Goal: Complete application form: Complete application form

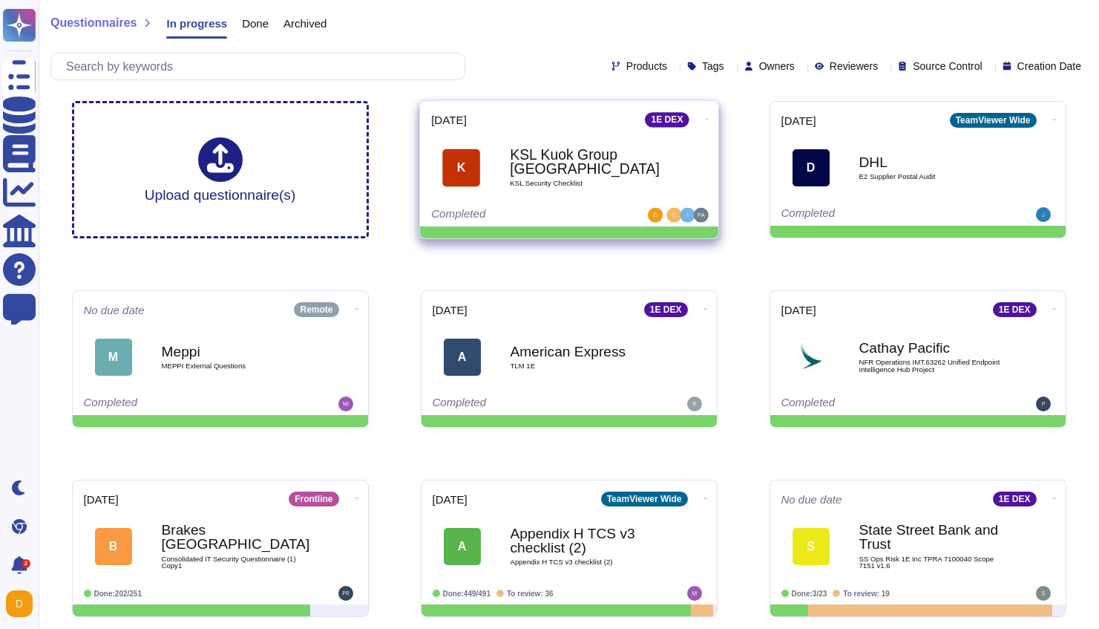
click at [545, 169] on b "KSL Kuok Group [GEOGRAPHIC_DATA]" at bounding box center [585, 162] width 150 height 29
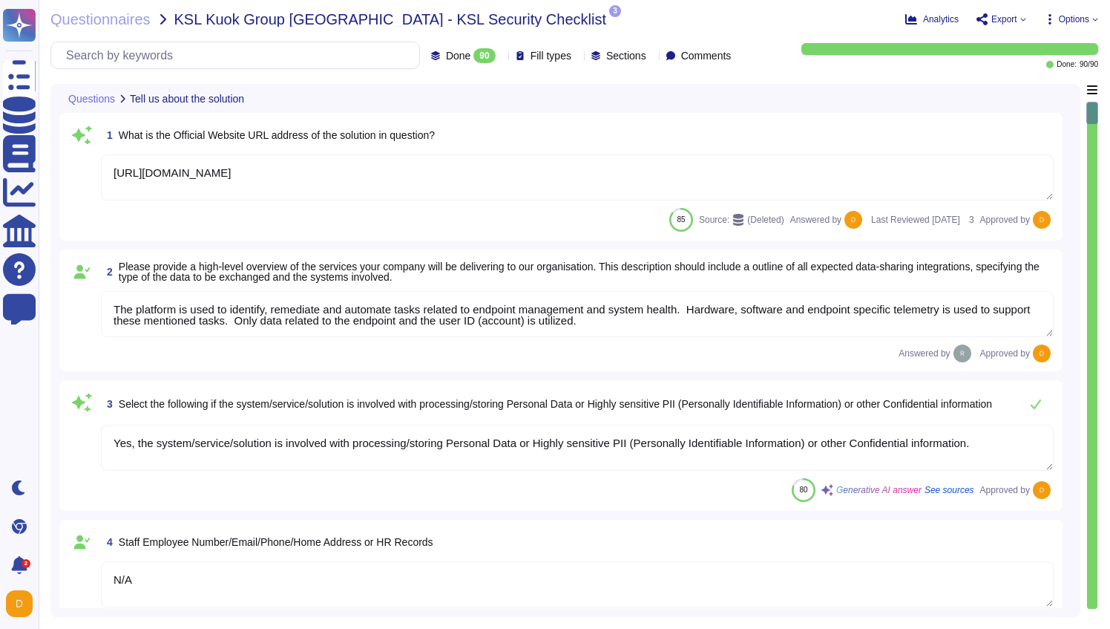
type textarea "[URL][DOMAIN_NAME]"
type textarea "The platform is used to identify, remediate and automate tasks related to endpo…"
type textarea "Yes, the system/service/solution is involved with processing/storing Personal D…"
type textarea "N/A"
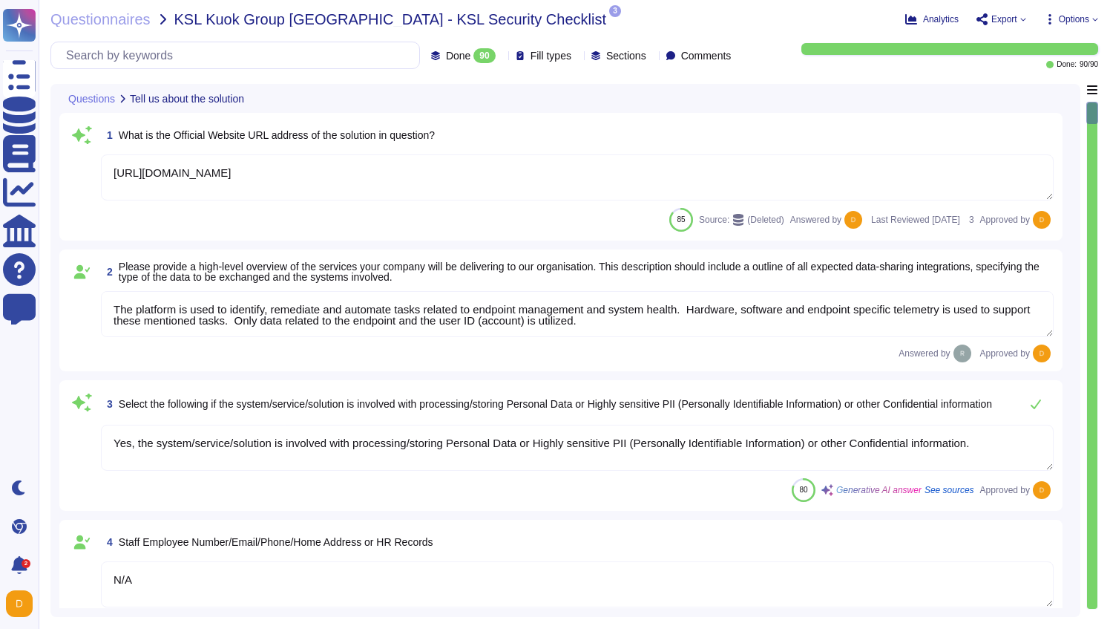
type textarea "N/A"
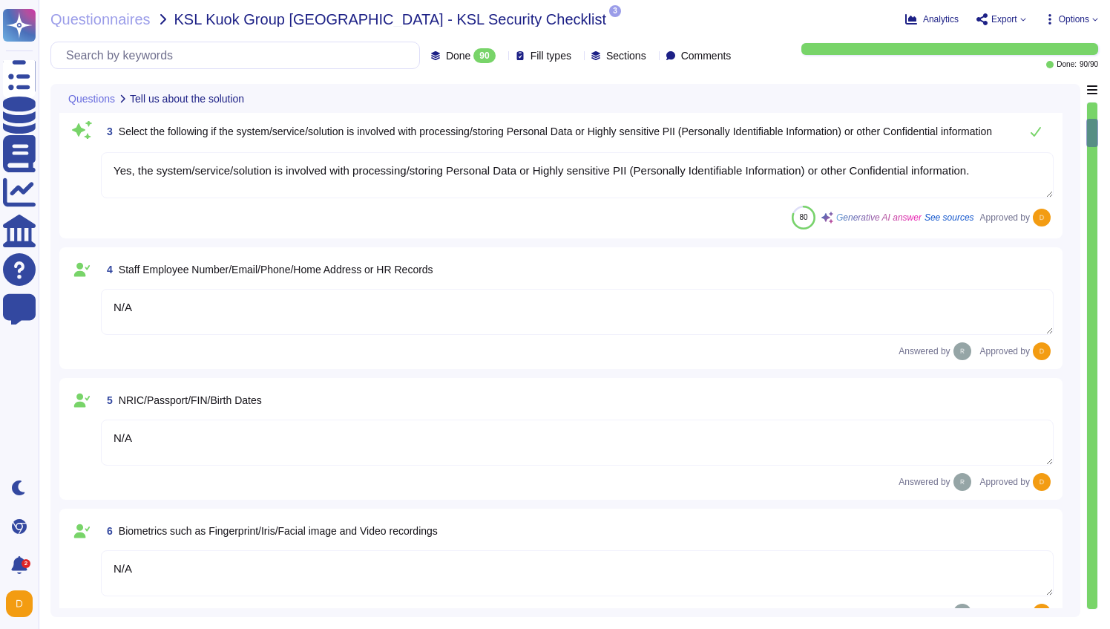
type textarea "N/A"
type textarea "Loremips do sit amet consectetu adi ElitSeddoe tem inci utlaboreet. Dolo ma ali…"
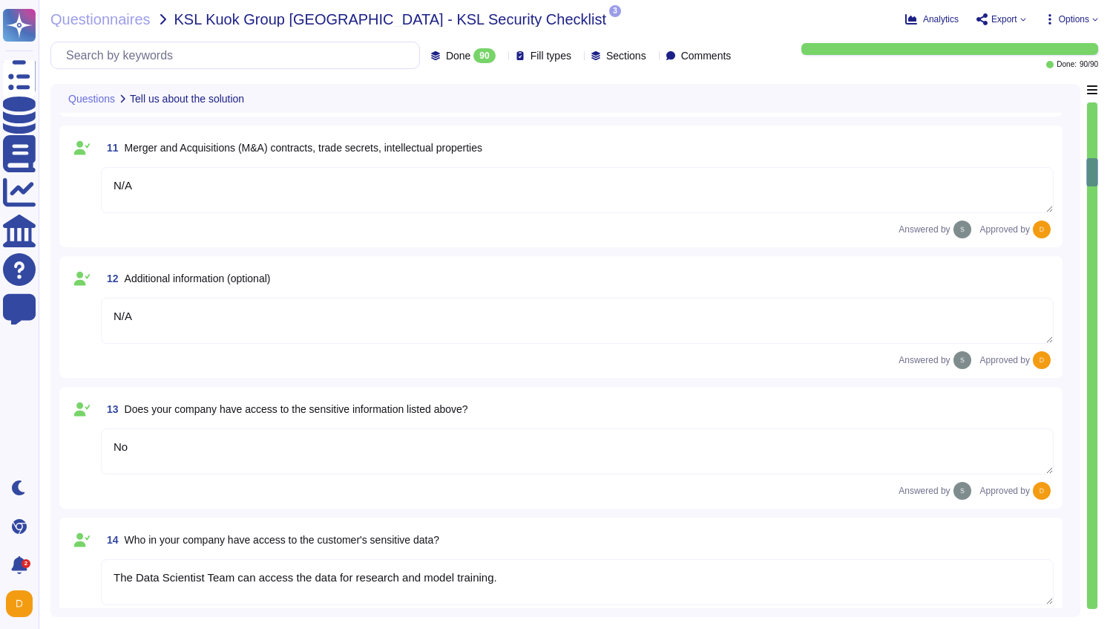
type textarea "N/A"
type textarea "No"
type textarea "The Data Scientist Team can access the data for research and model training."
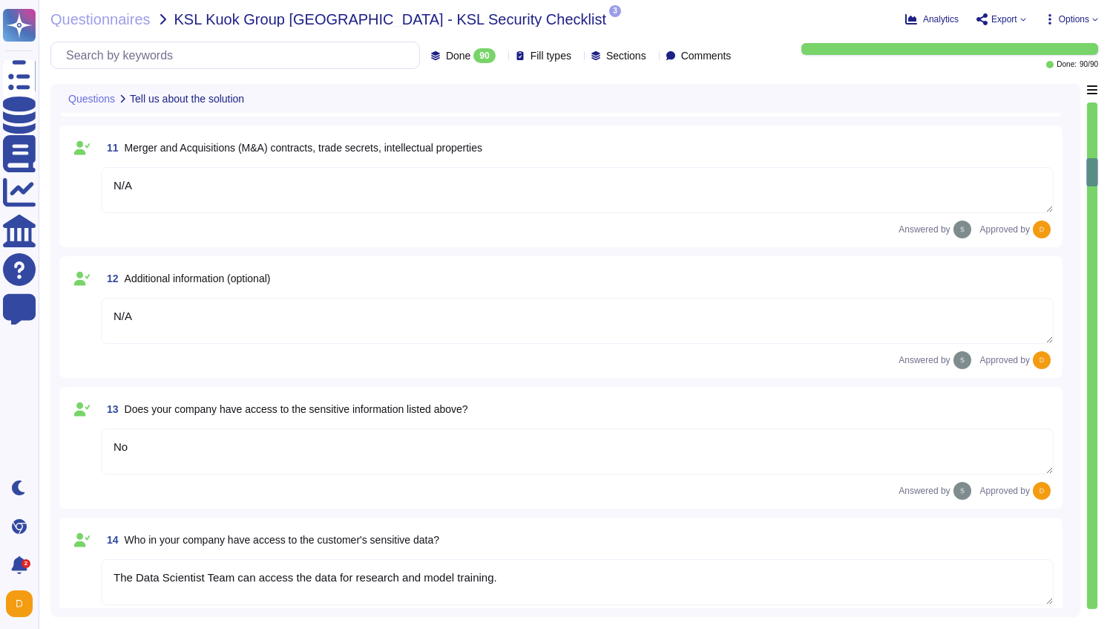
type textarea "Yes, our product includes an AI component, such as a script assistant that aids…"
type textarea "Loremips do sit amet consectetu adi ElitSeddoe tem inci utlaboreet. Dolo ma ali…"
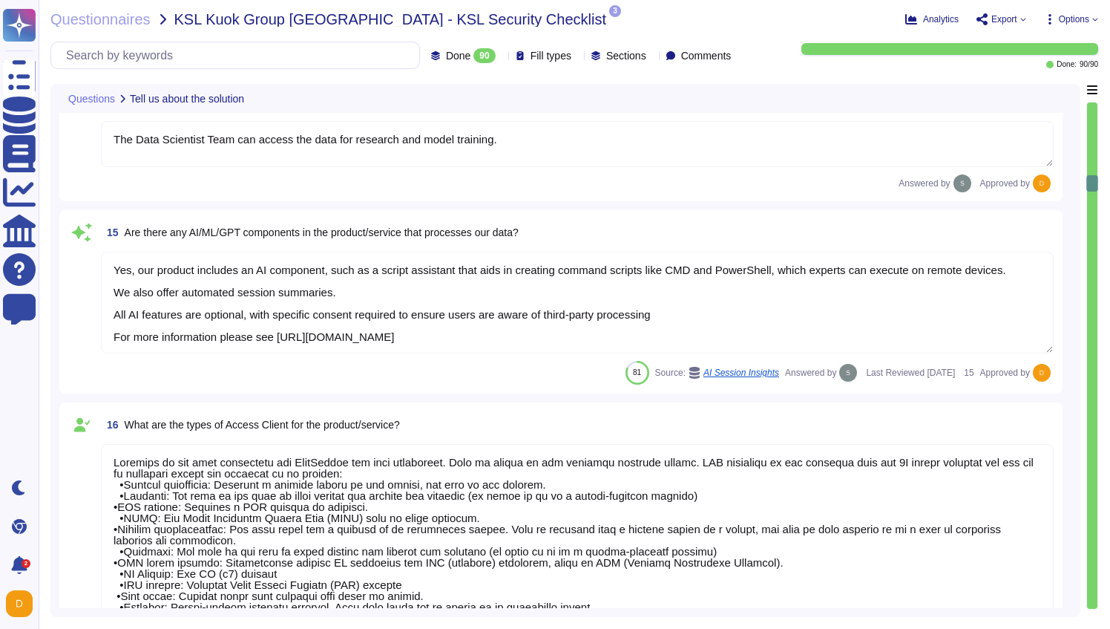
type textarea "N/A"
type textarea "1E Client"
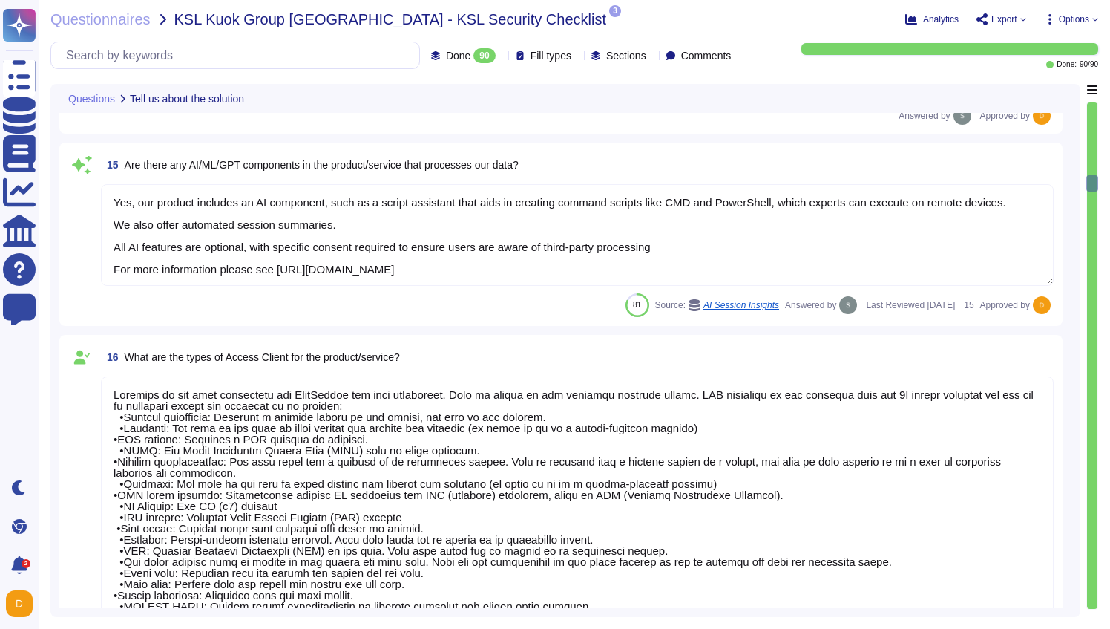
scroll to position [1, 0]
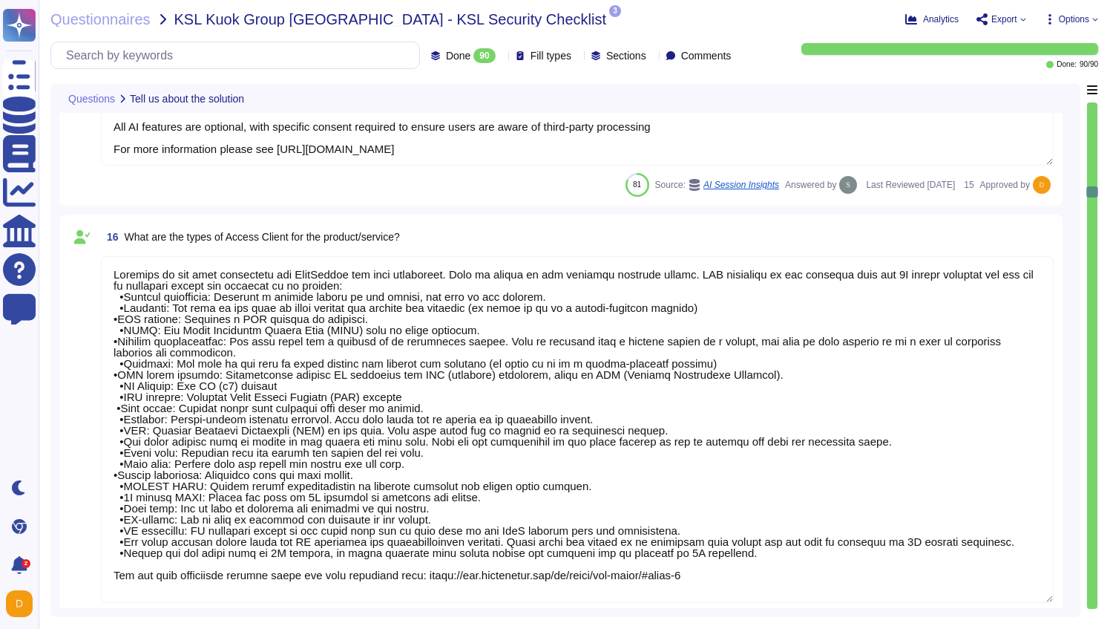
type textarea "N/A"
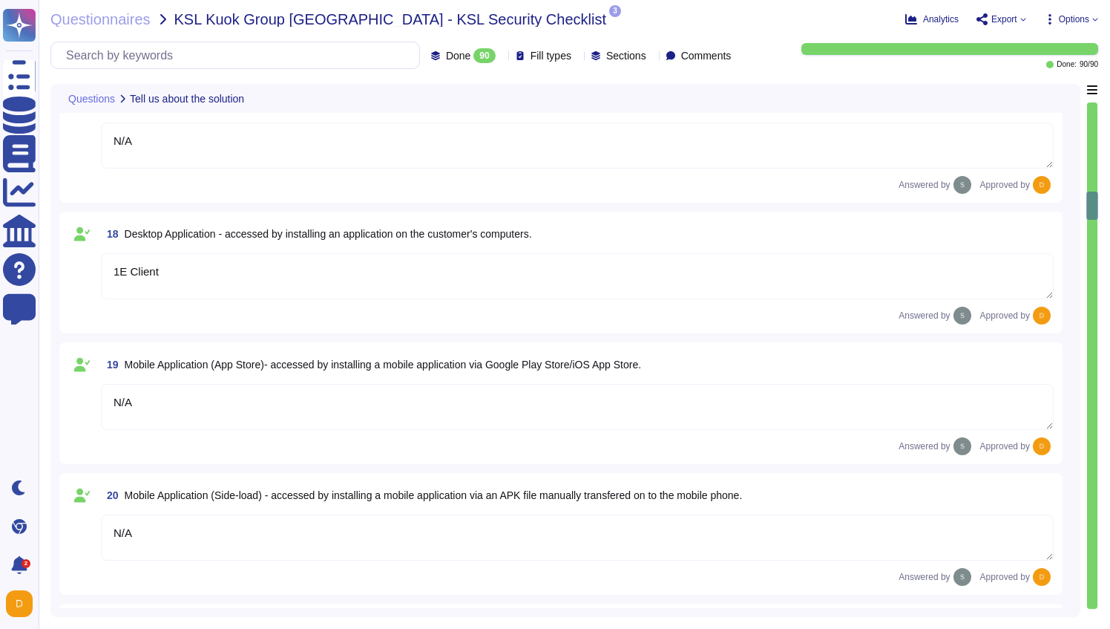
type textarea "N/A"
type textarea "The type of platform for this solution is a cloud-based infrastructure hosted i…"
type textarea "Yes, TeamViewer maintains a comprehensive set of independent audit reports and …"
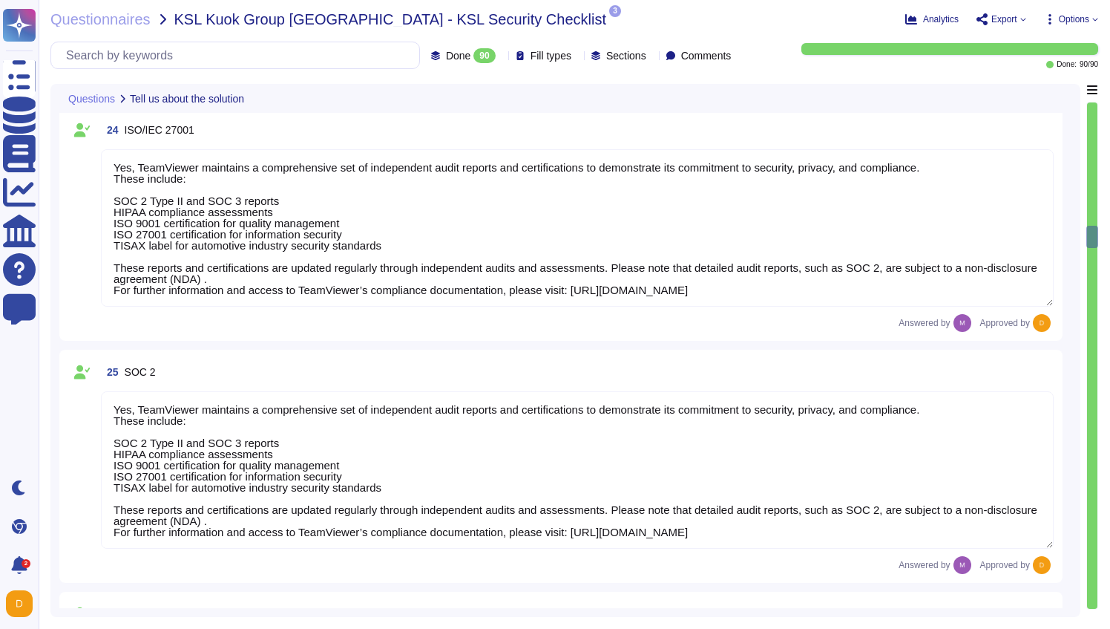
type textarea "Yes, TeamViewer maintains a comprehensive set of independent audit reports and …"
type textarea "TeamViewer does not store, process, or transmit cardholder data. All customer p…"
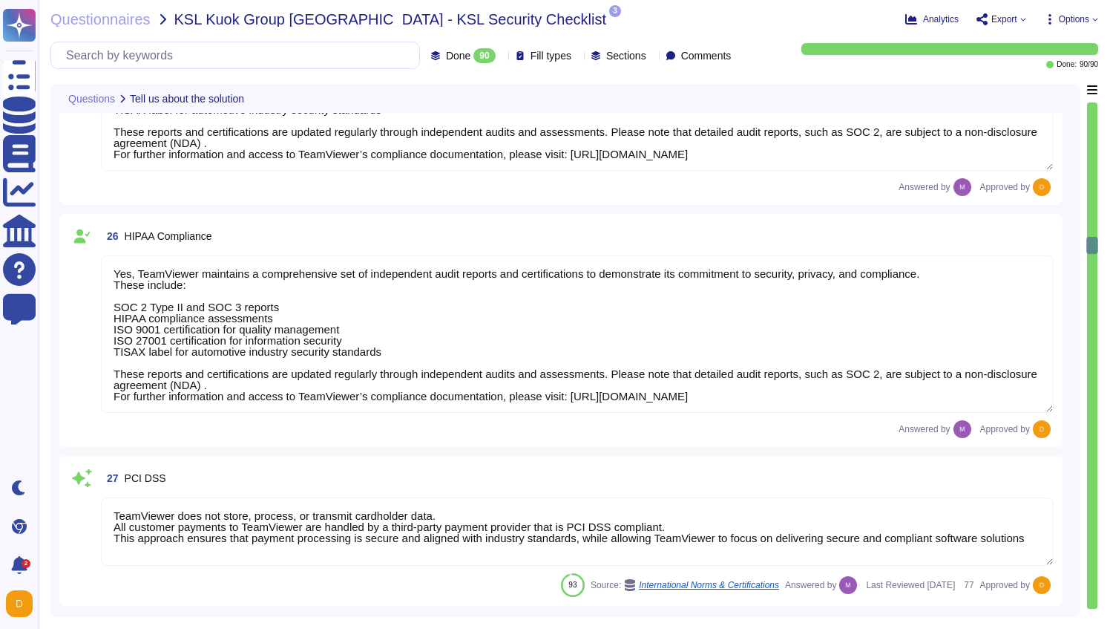
type textarea "As a company headquartered in [GEOGRAPHIC_DATA], TeamViewer commits fully to th…"
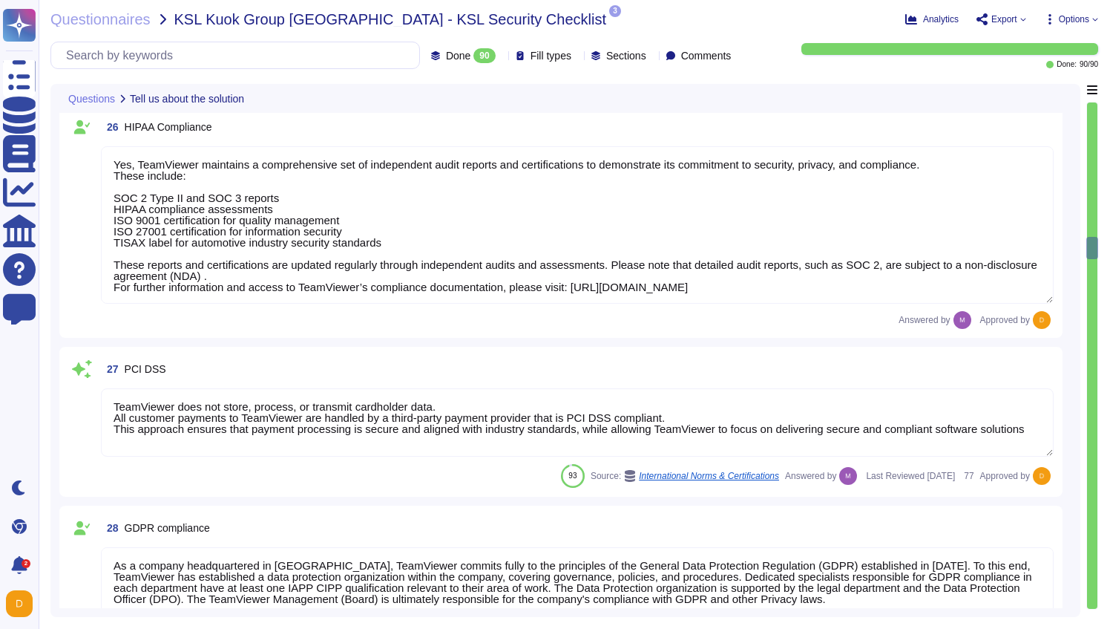
type textarea "A copy of TeamViewer's certifications is available on request. Note that detail…"
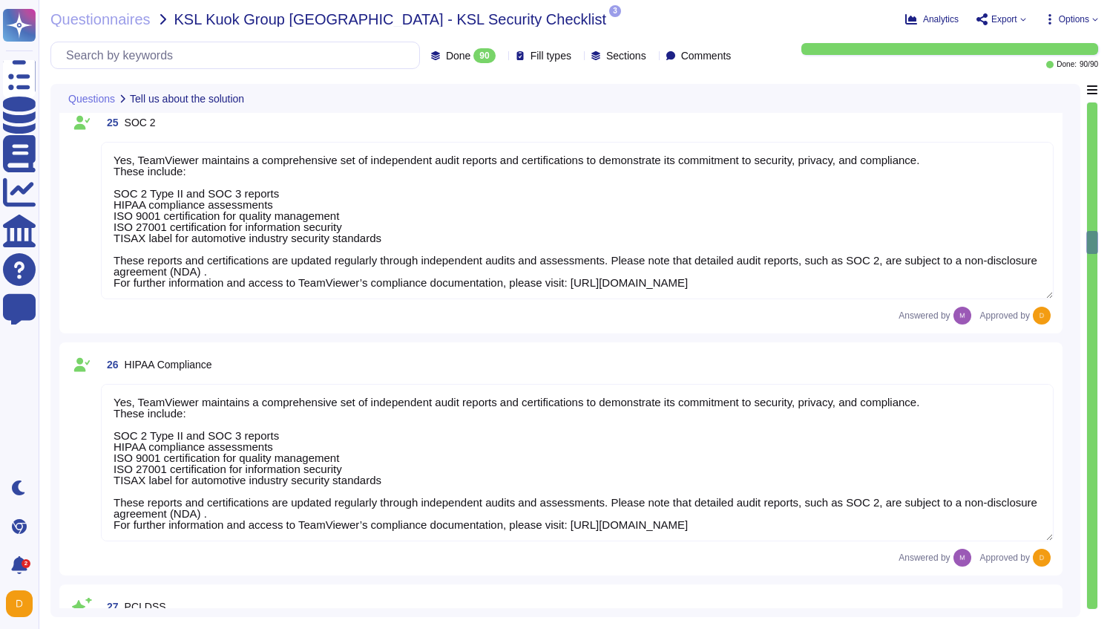
scroll to position [3749, 0]
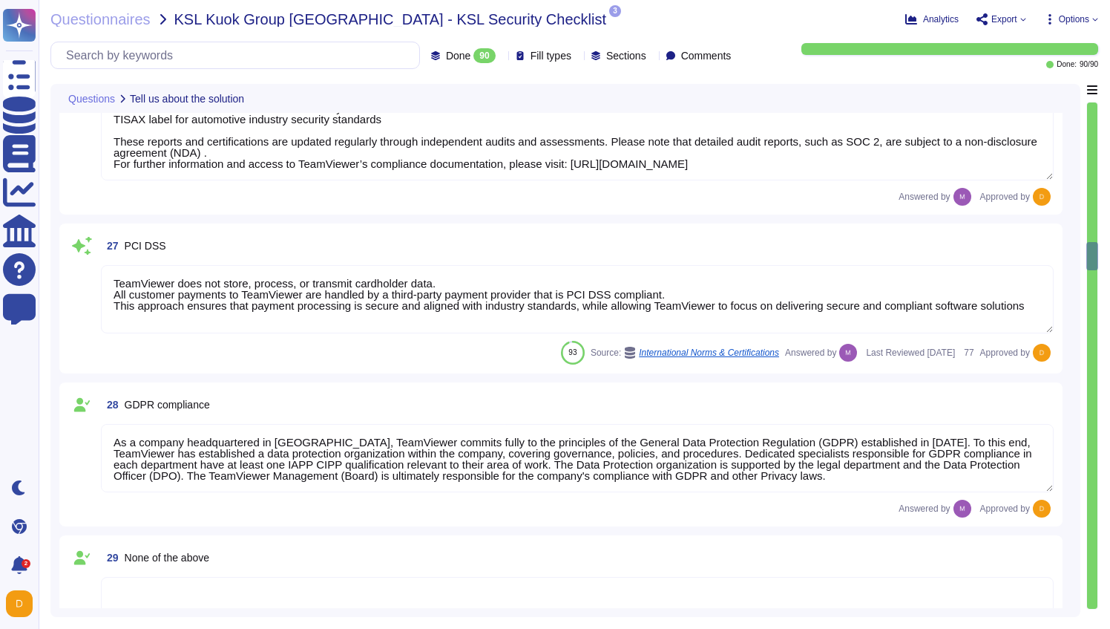
type textarea "A copy of TeamViewer's certifications is available on request. Note that detail…"
type textarea "N/A"
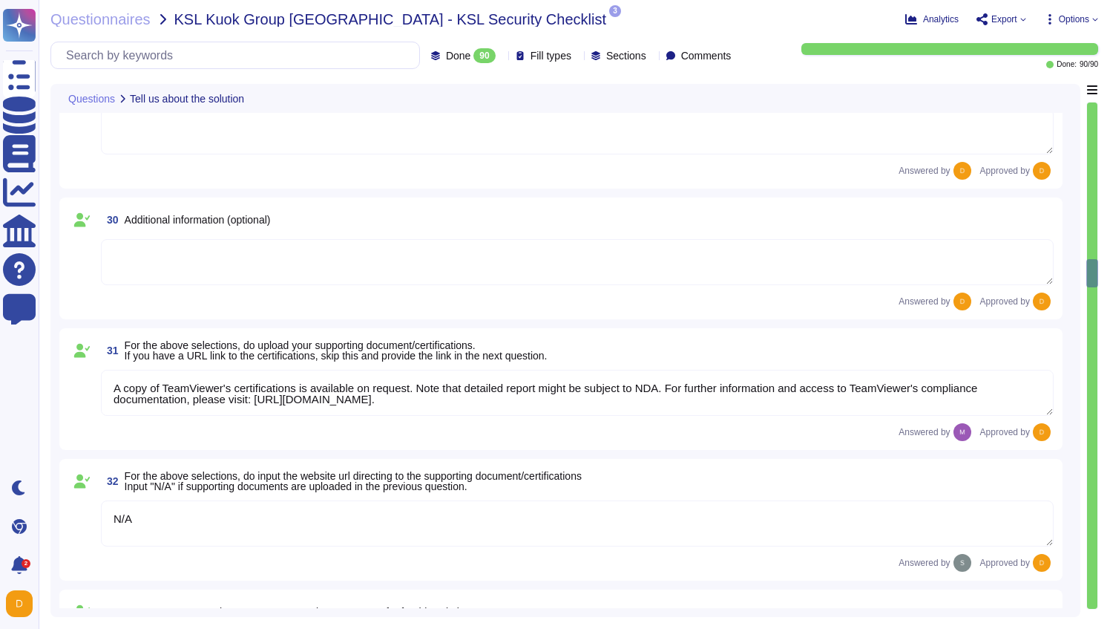
type textarea "See teamviewer DPA [URL][DOMAIN_NAME] [URL][DOMAIN_NAME][PERSON_NAME]"
type textarea "[URL][DOMAIN_NAME][PERSON_NAME]"
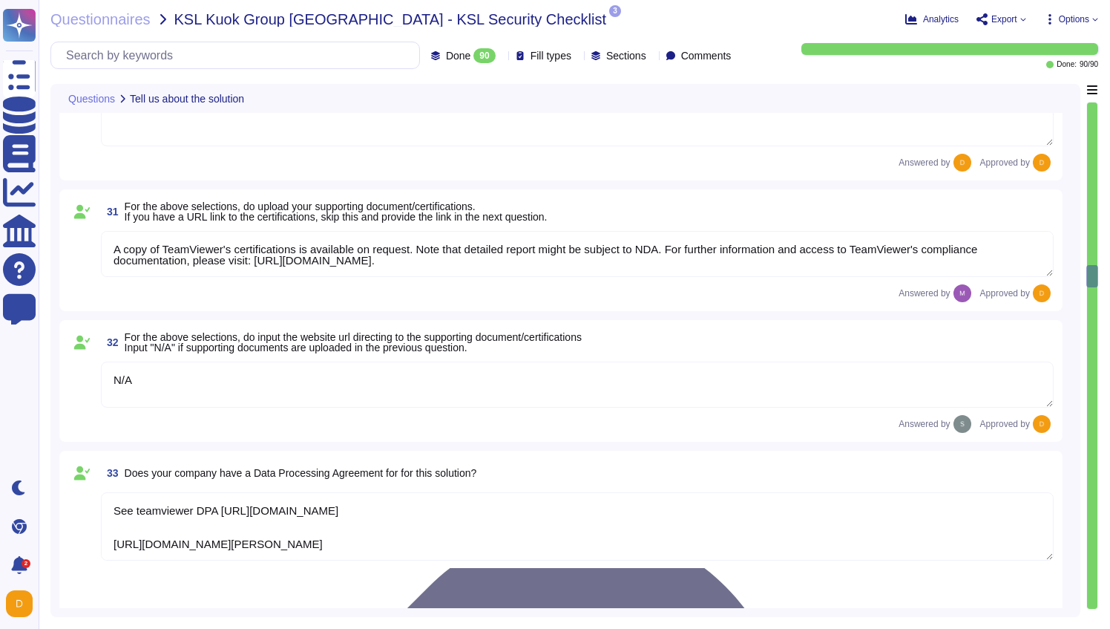
type textarea "The scope and purpose of the [DEMOGRAPHIC_DATA] is defined in the document Team…"
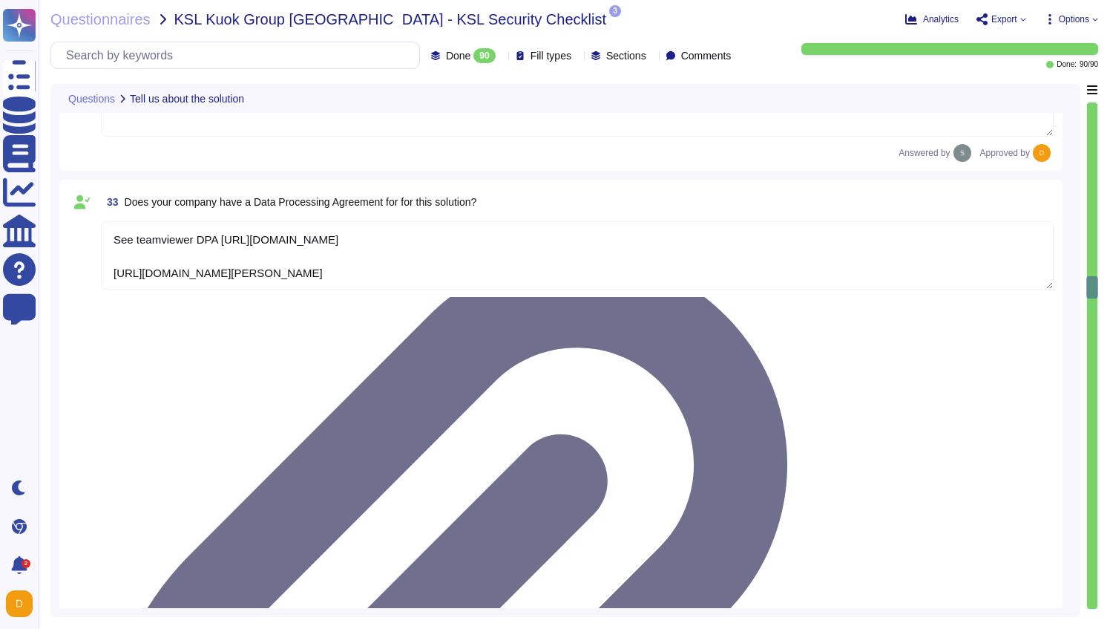
type textarea "Yes, our organization has a formal security awareness program that requires all…"
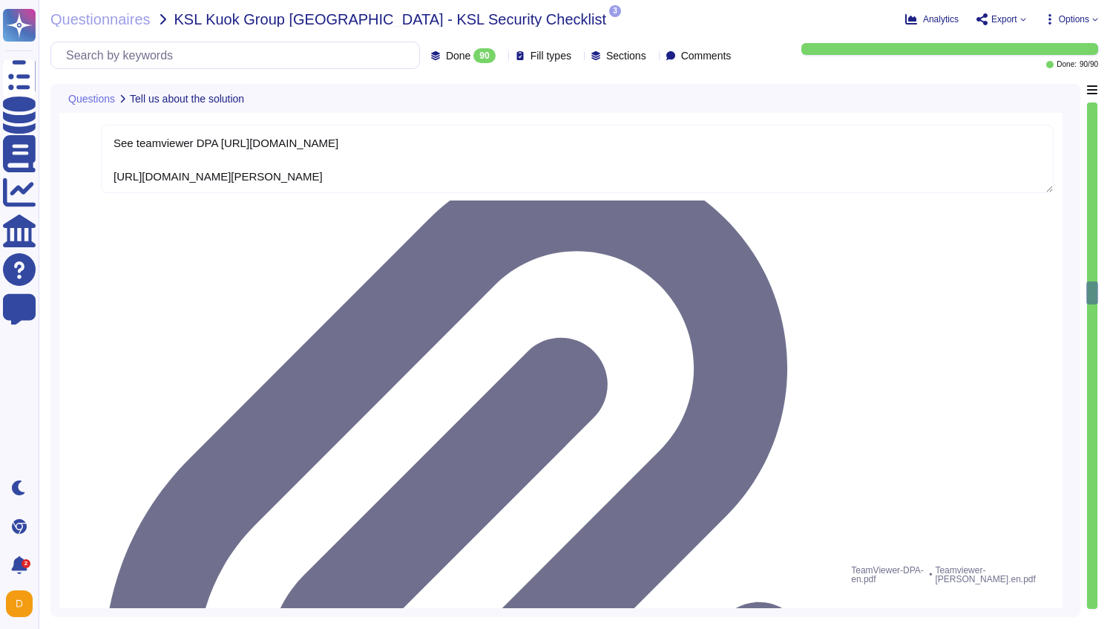
type textarea "We have a comprehensive incident response plan in place, which includes the rol…"
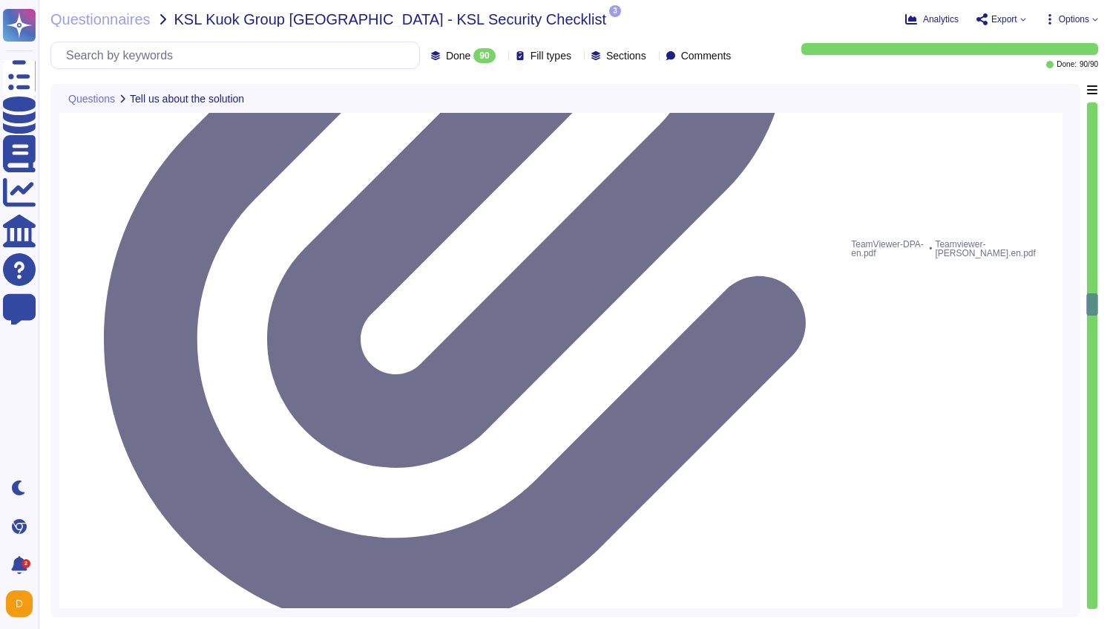
type textarea "Please refer to attached document"
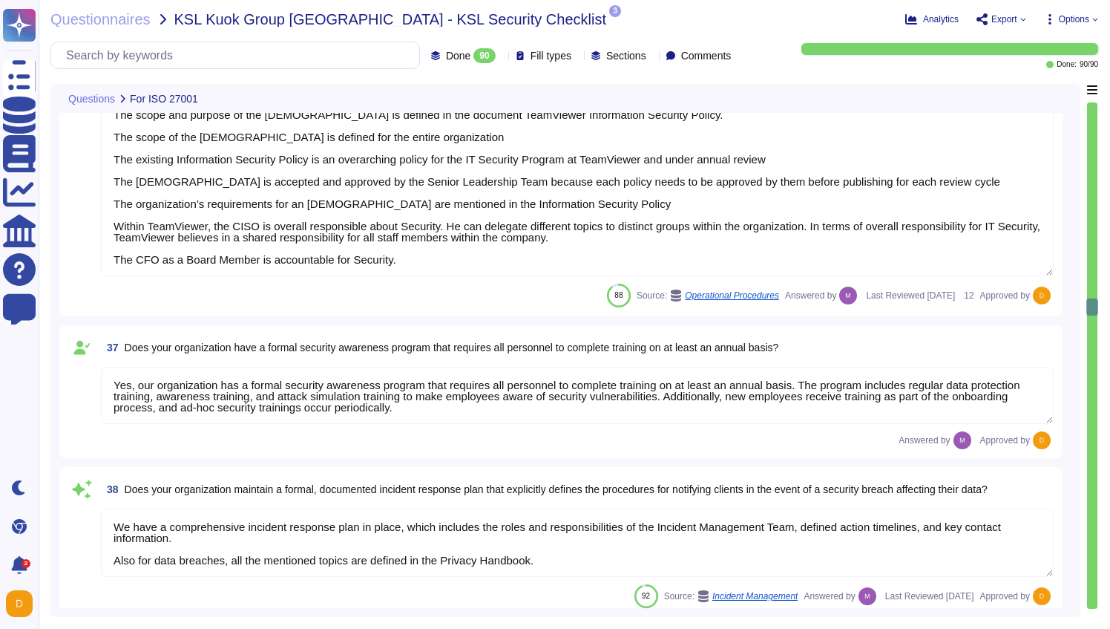
type textarea "Dedicated single-tenant"
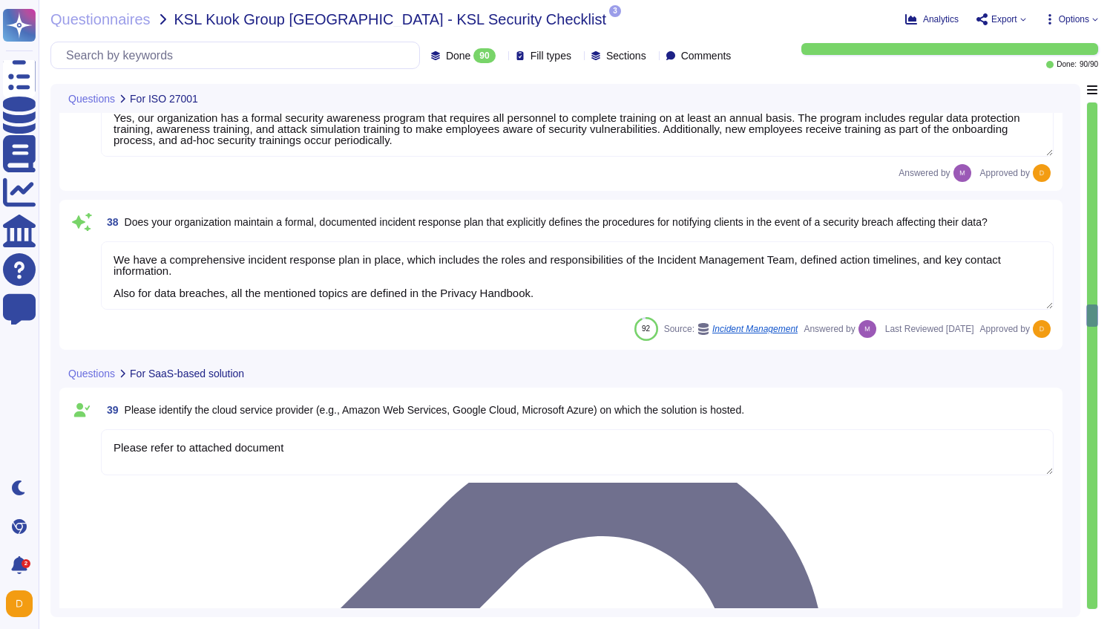
type textarea "Yes"
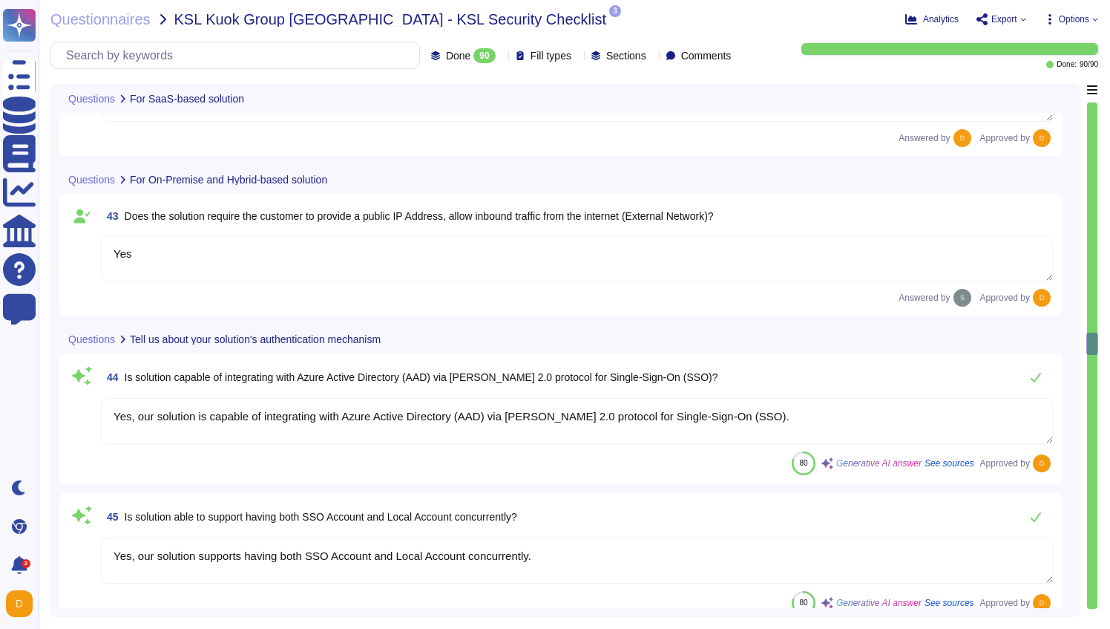
type textarea "Yes, our solution is capable of integrating with Azure Active Directory (AAD) v…"
type textarea "Yes, our solution supports having both SSO Account and Local Account concurrent…"
type textarea "Yes, the solution is able to enforce password complexity requirements for Local…"
type textarea "5-digit numerical code through which an employee can connect to an employee by …"
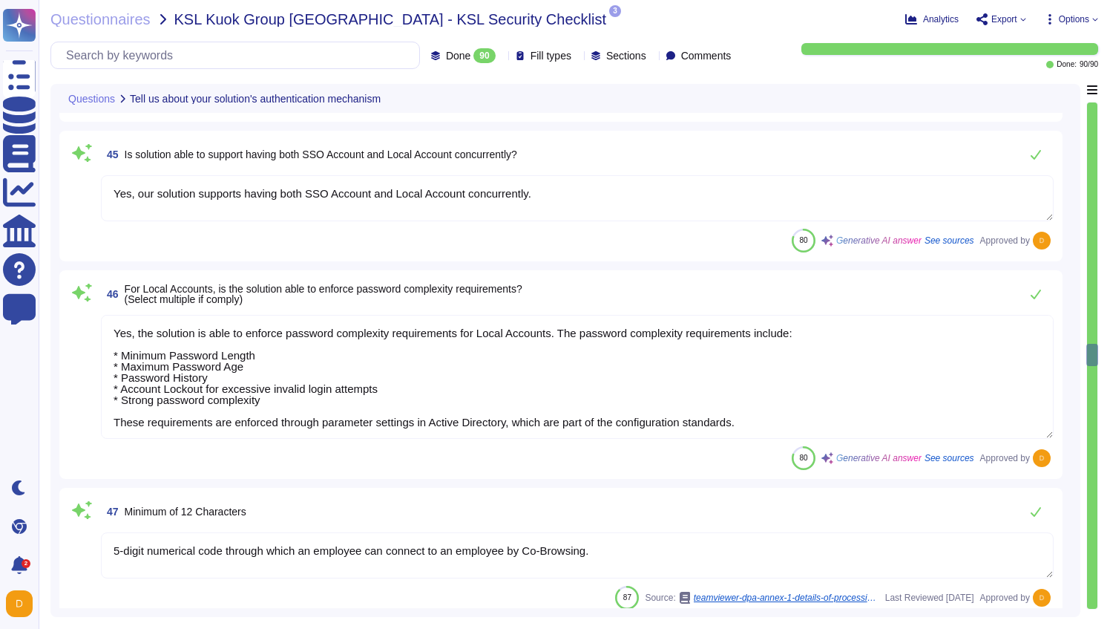
scroll to position [1, 0]
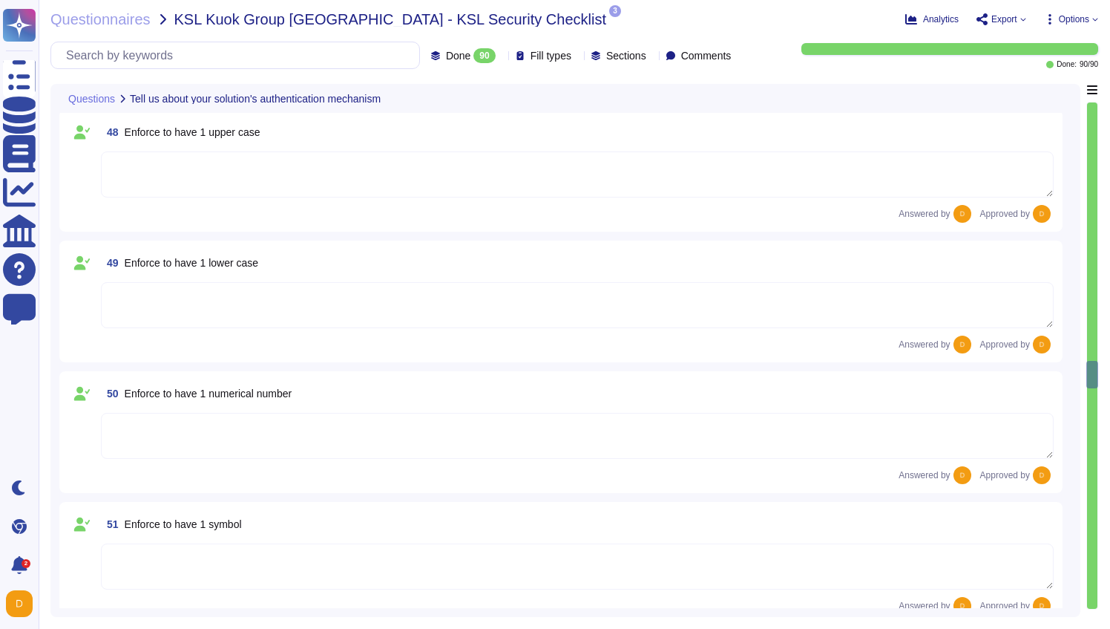
type textarea "Yes"
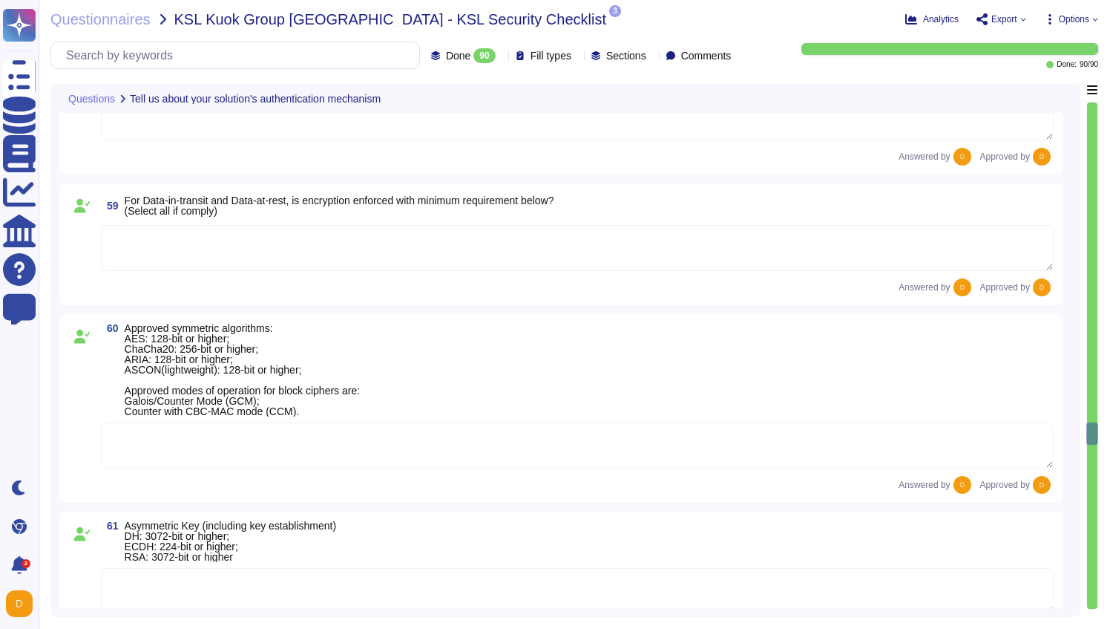
scroll to position [8591, 0]
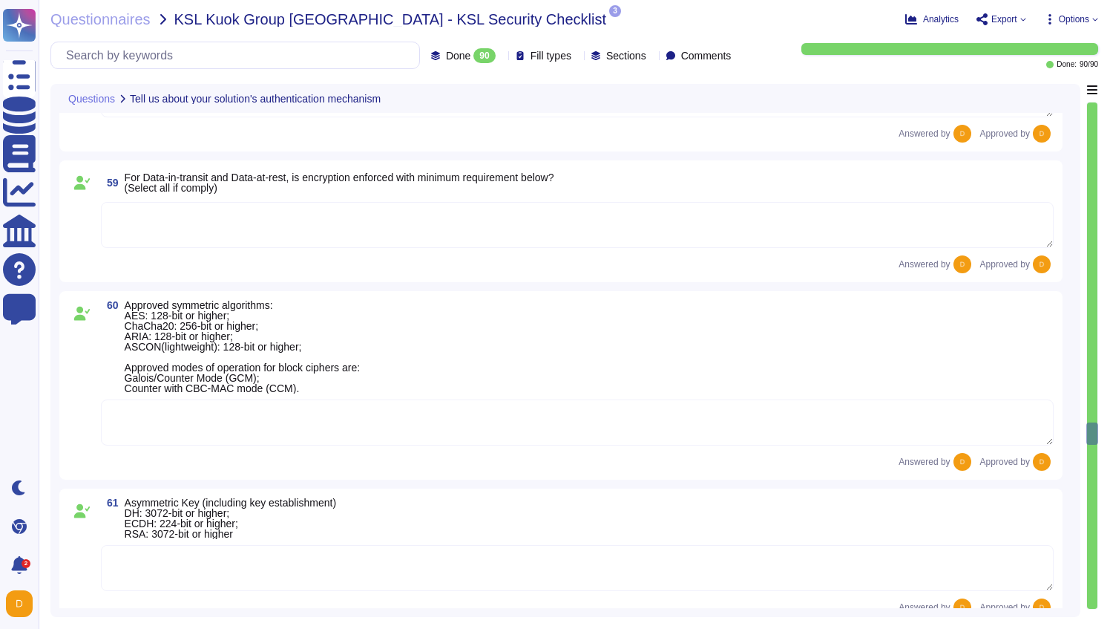
click at [860, 203] on textarea at bounding box center [577, 225] width 953 height 46
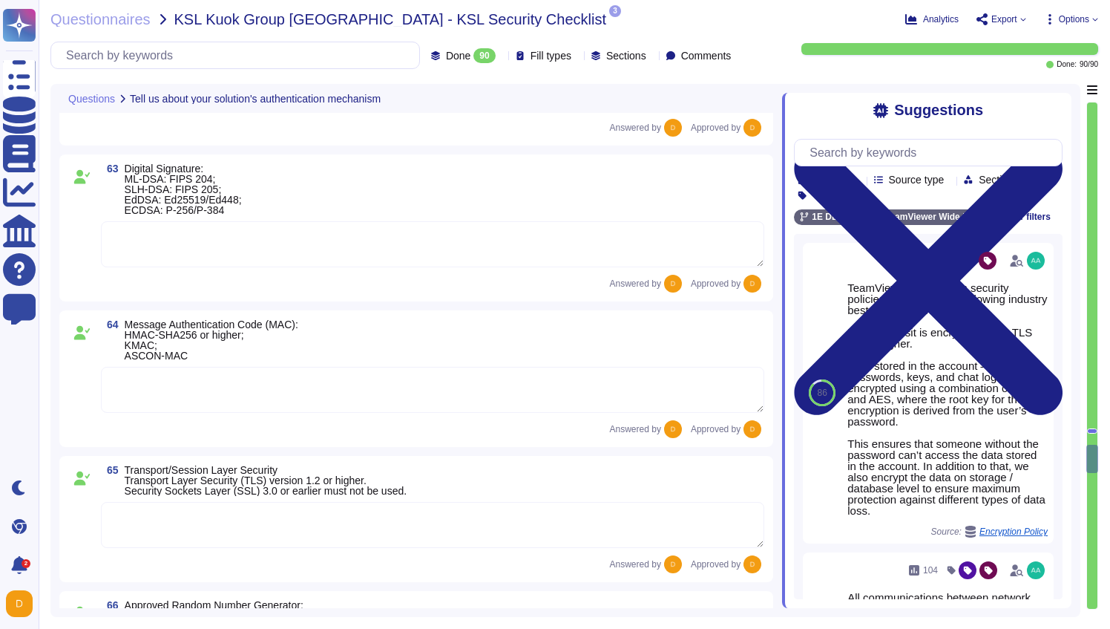
type textarea "Yes"
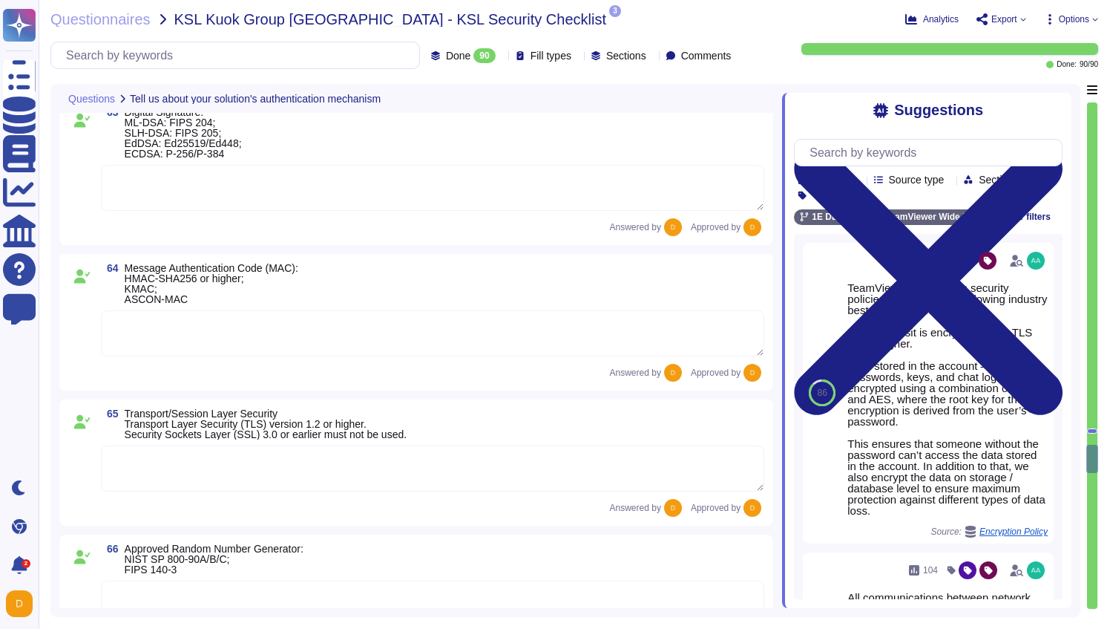
type textarea "Yes"
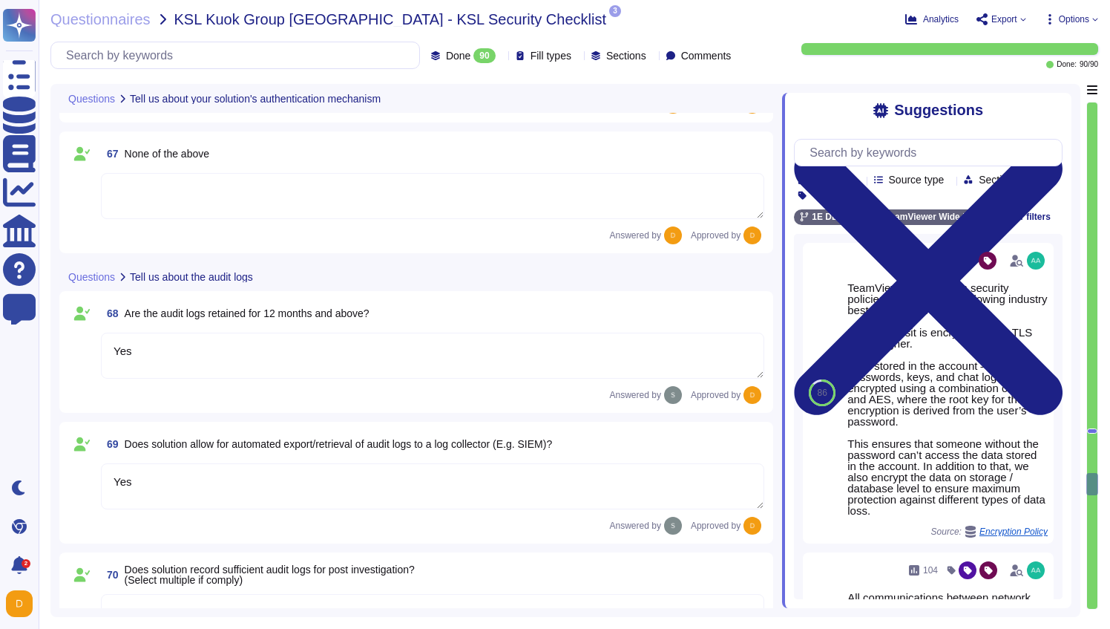
type textarea "Yes"
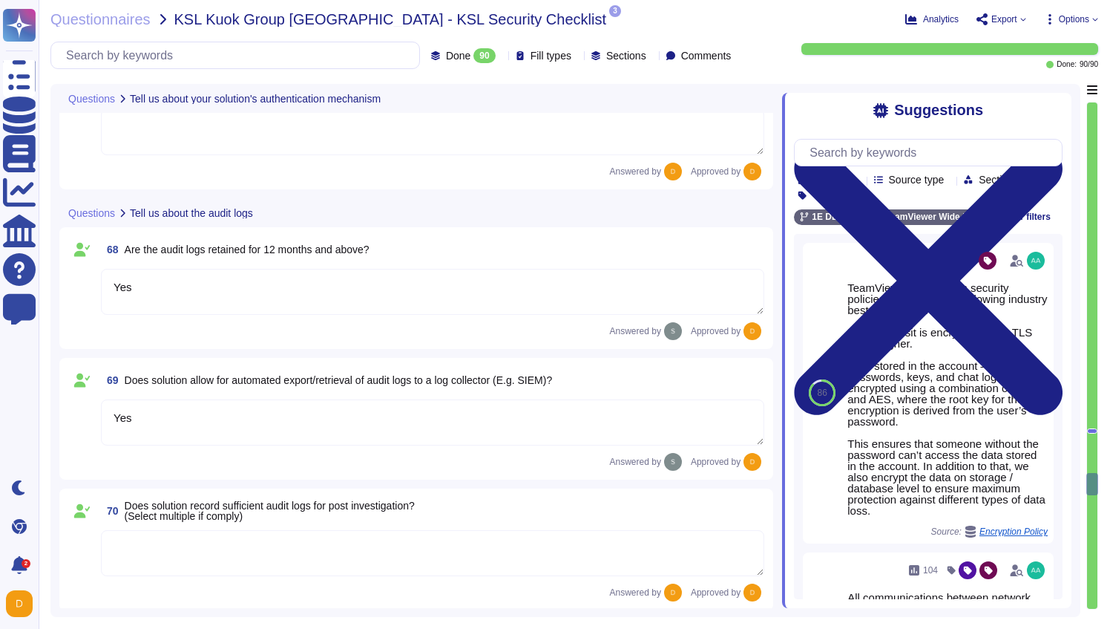
scroll to position [9859, 0]
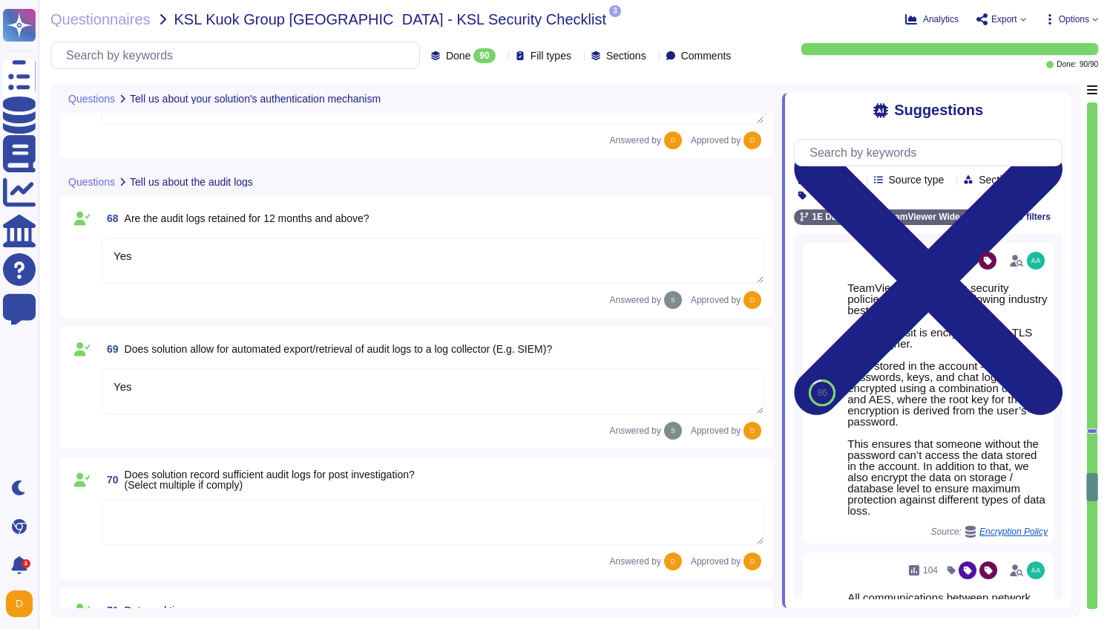
type textarea "Yes"
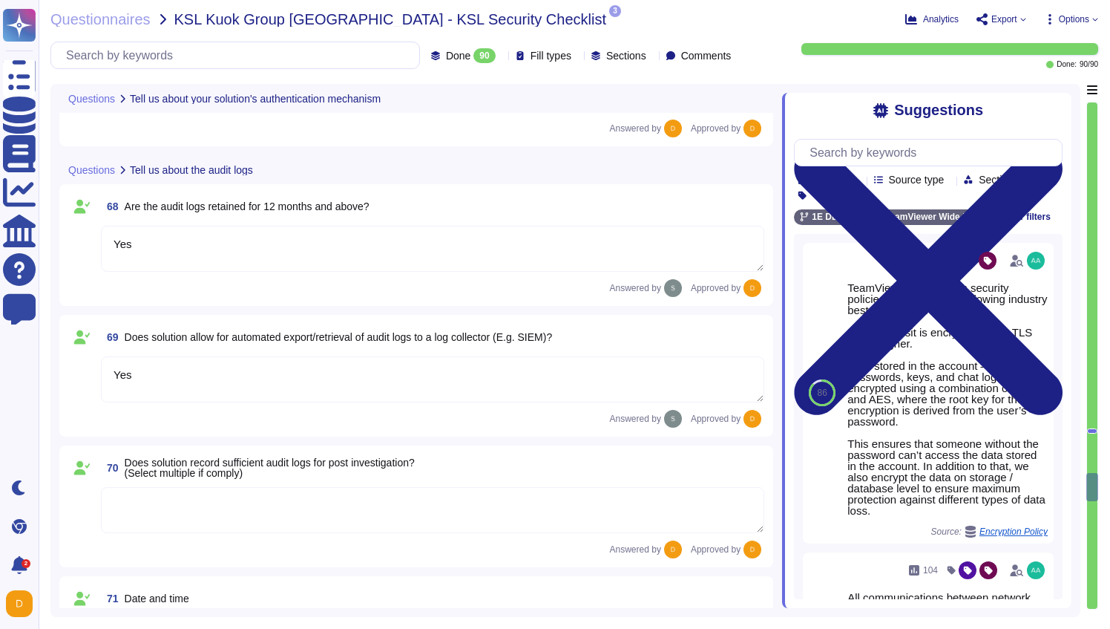
scroll to position [9904, 0]
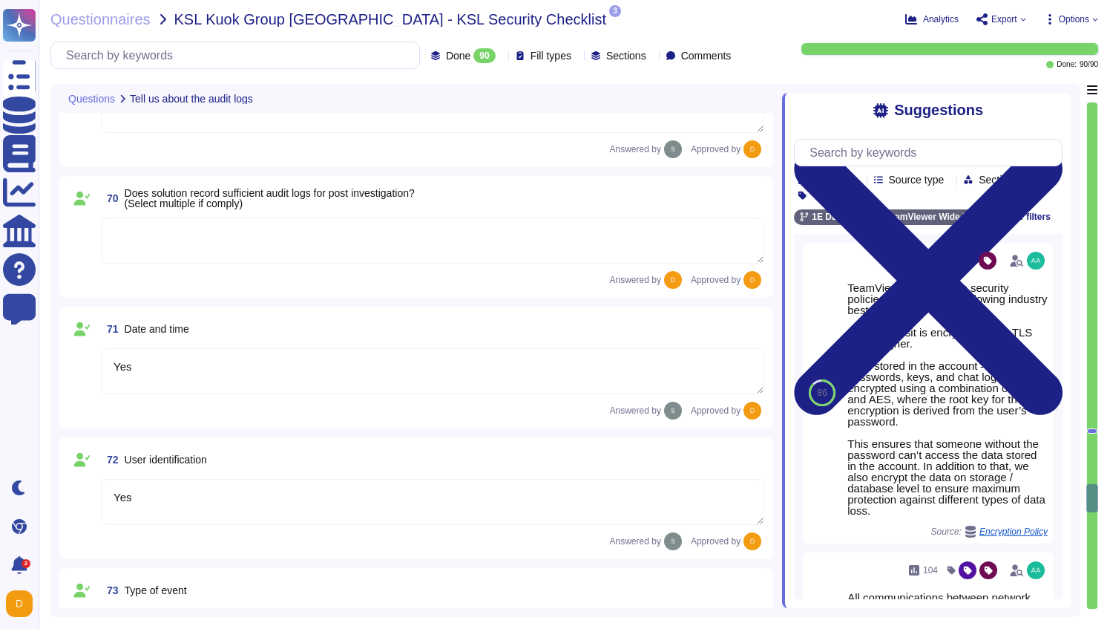
type textarea "Yes"
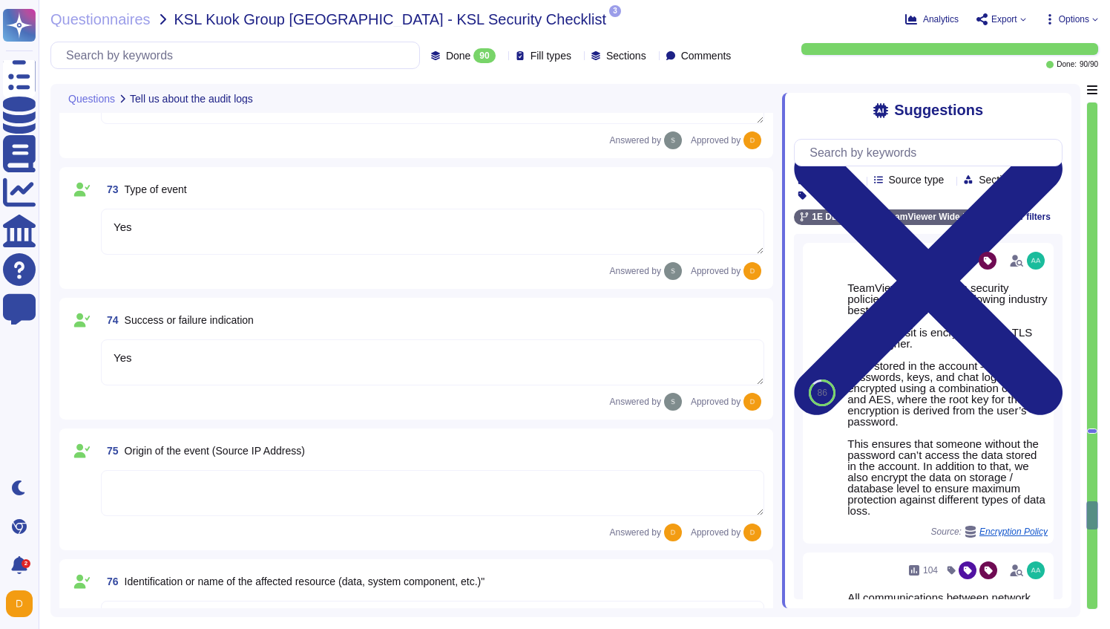
type textarea "Yes"
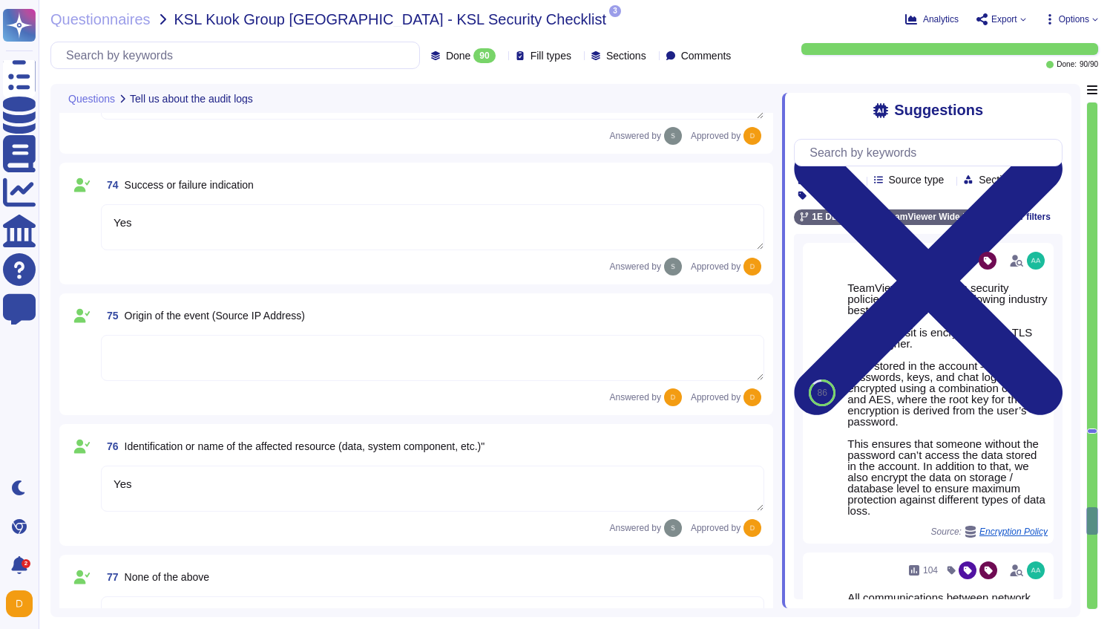
type textarea "Yes"
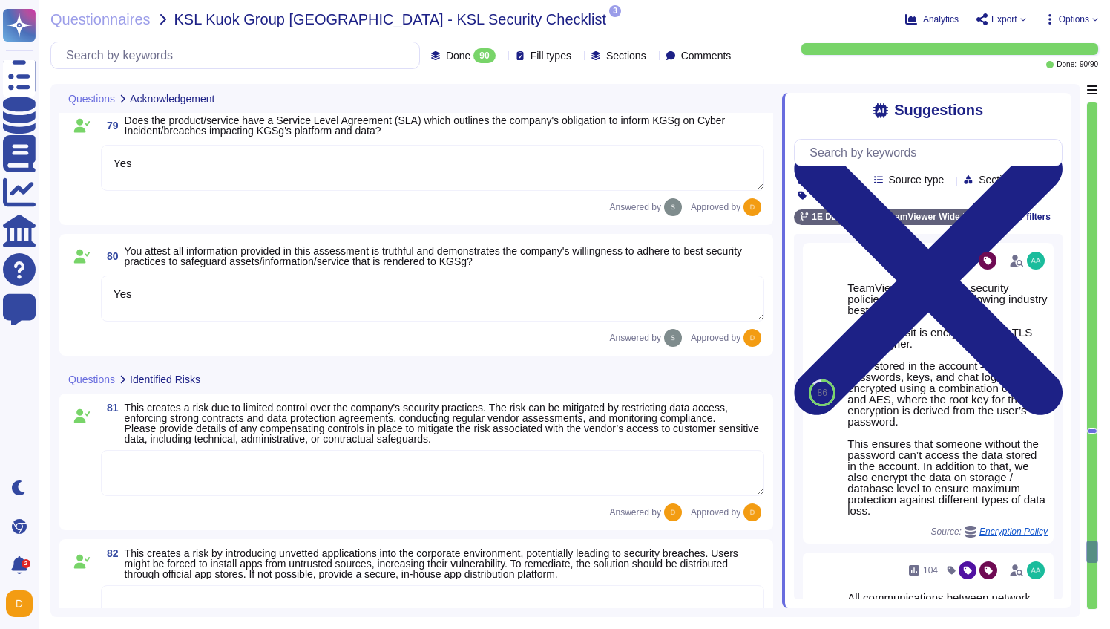
scroll to position [11321, 0]
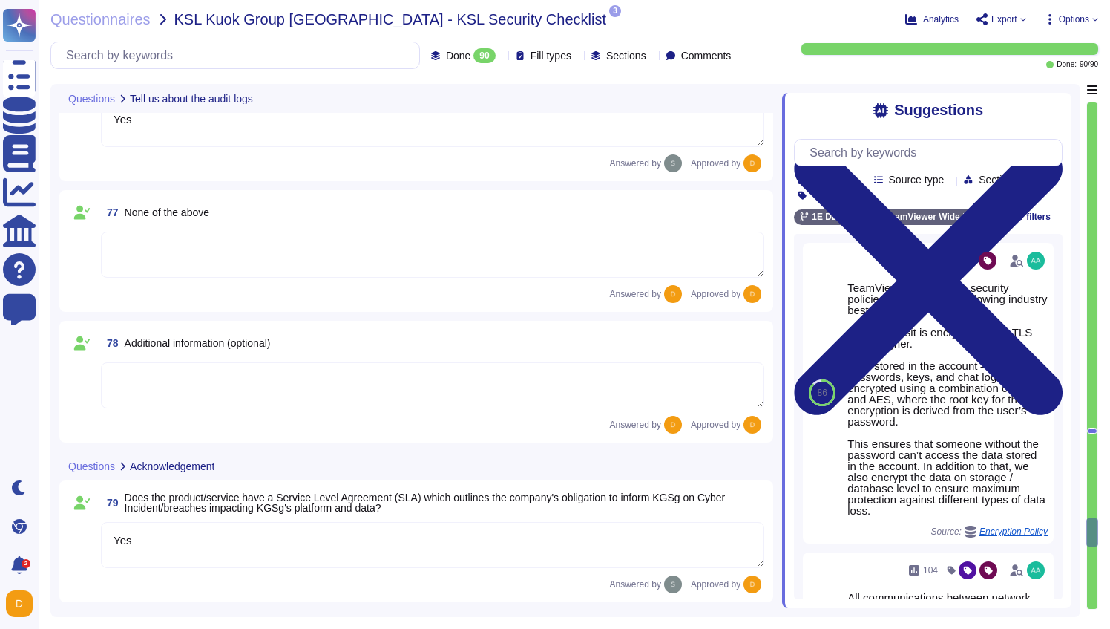
type textarea "Yes"
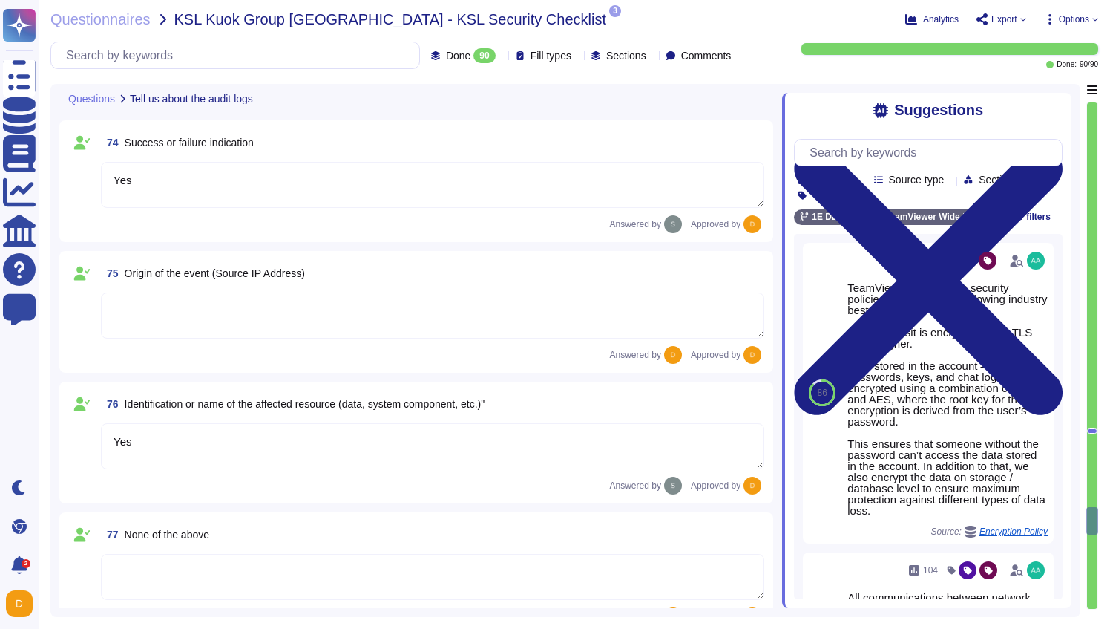
type textarea "Yes"
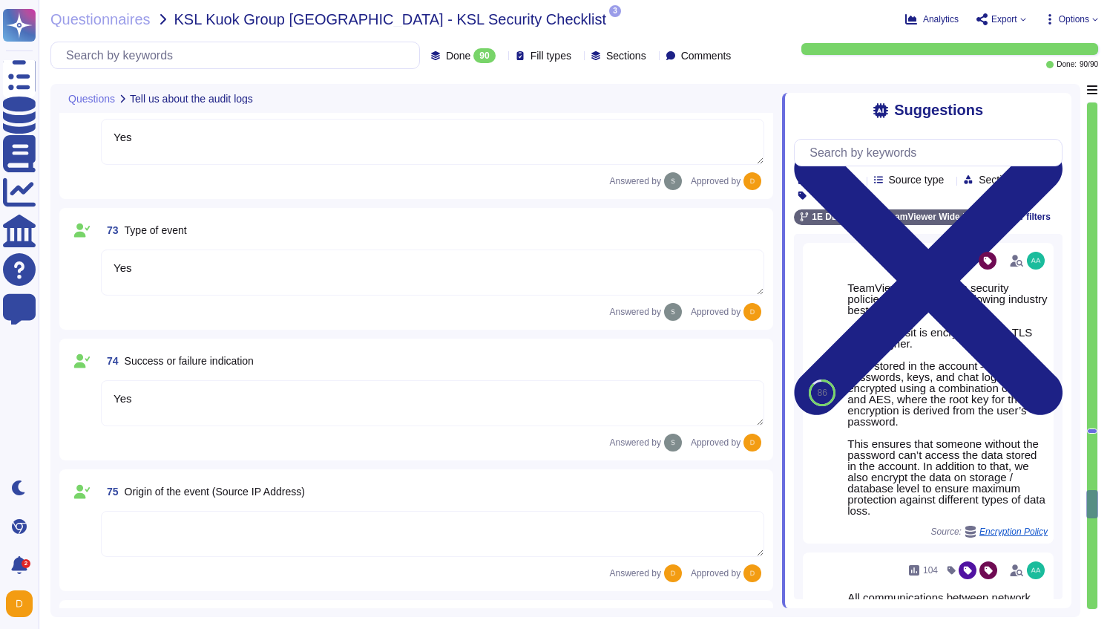
type textarea "Yes"
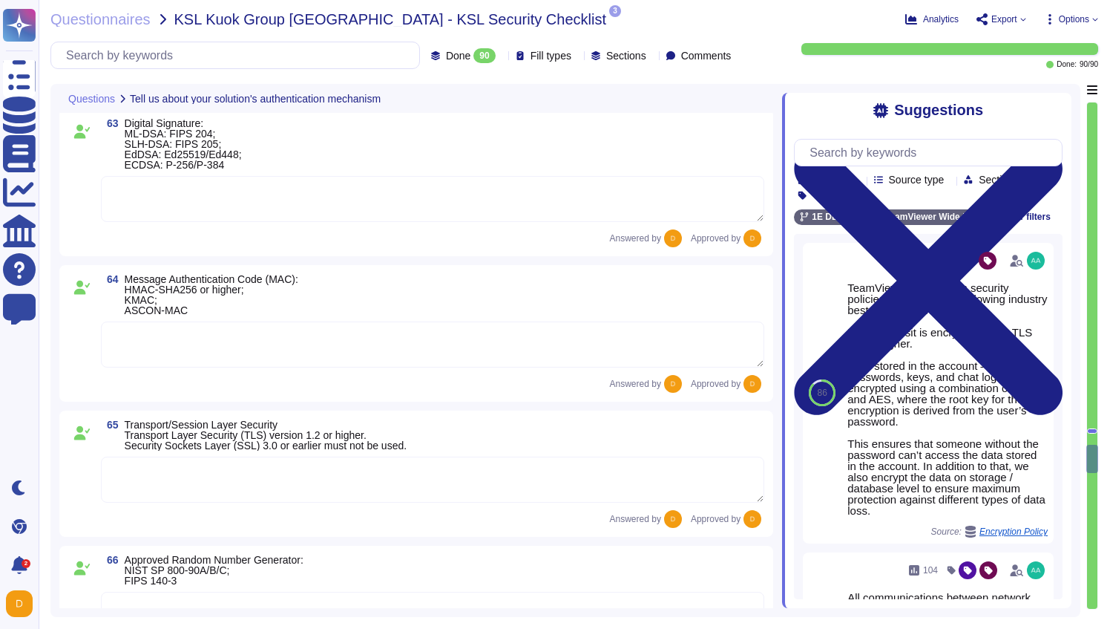
scroll to position [9262, 0]
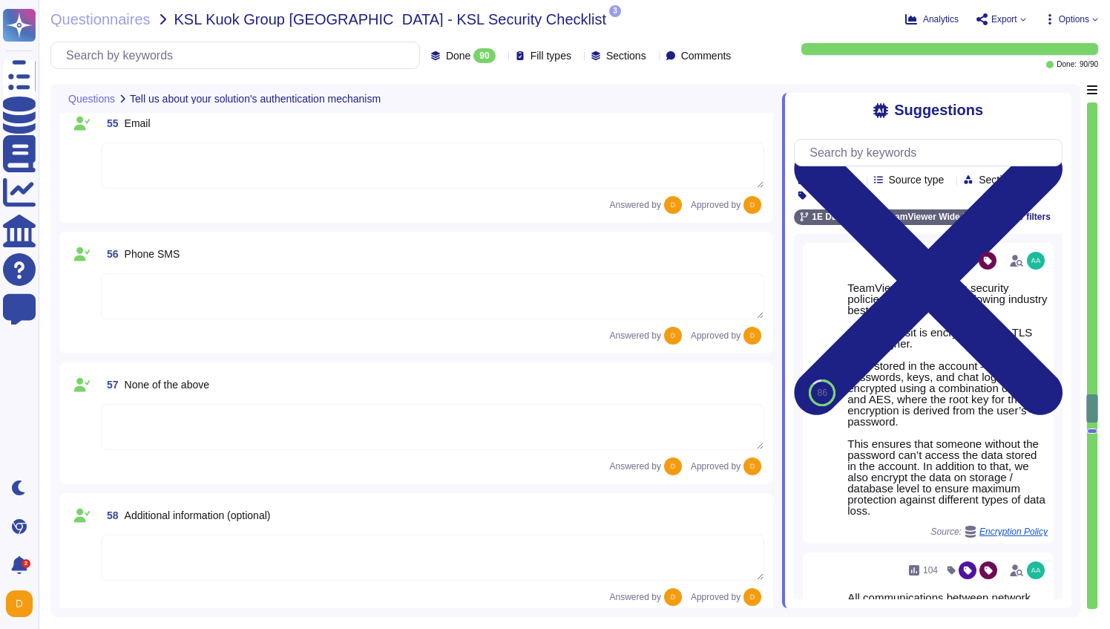
type textarea "Yes"
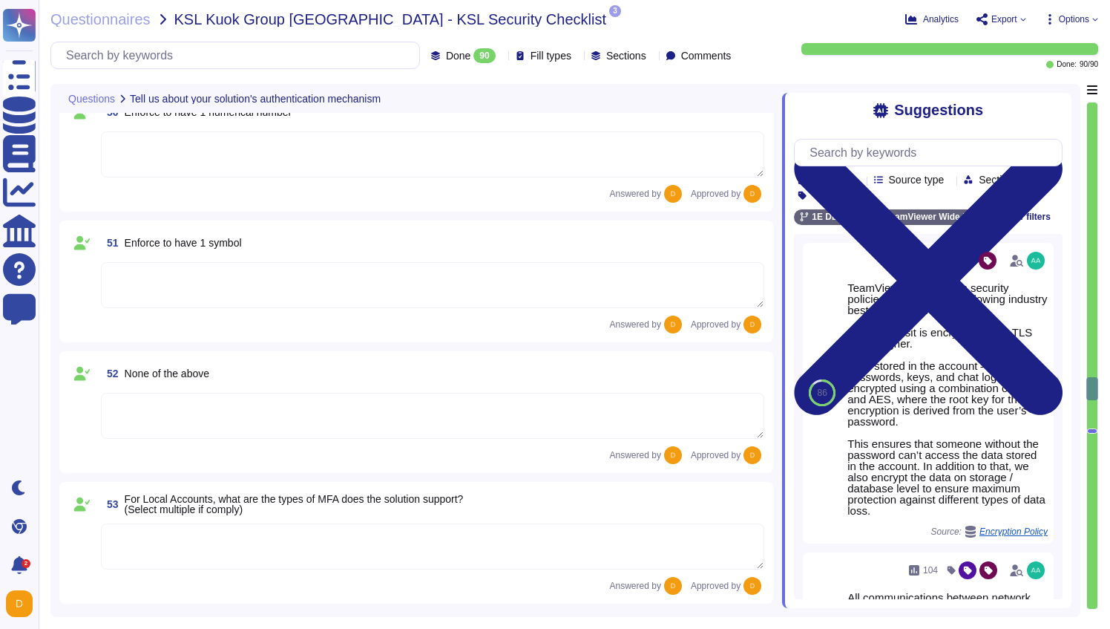
type textarea "5-digit numerical code through which an employee can connect to an employee by …"
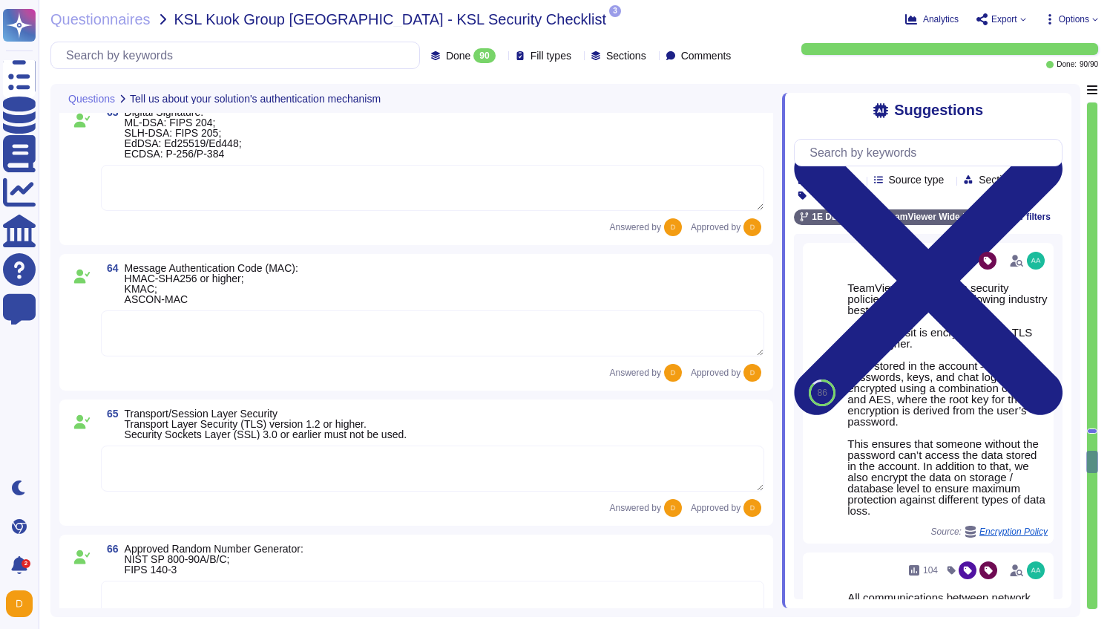
type textarea "Yes"
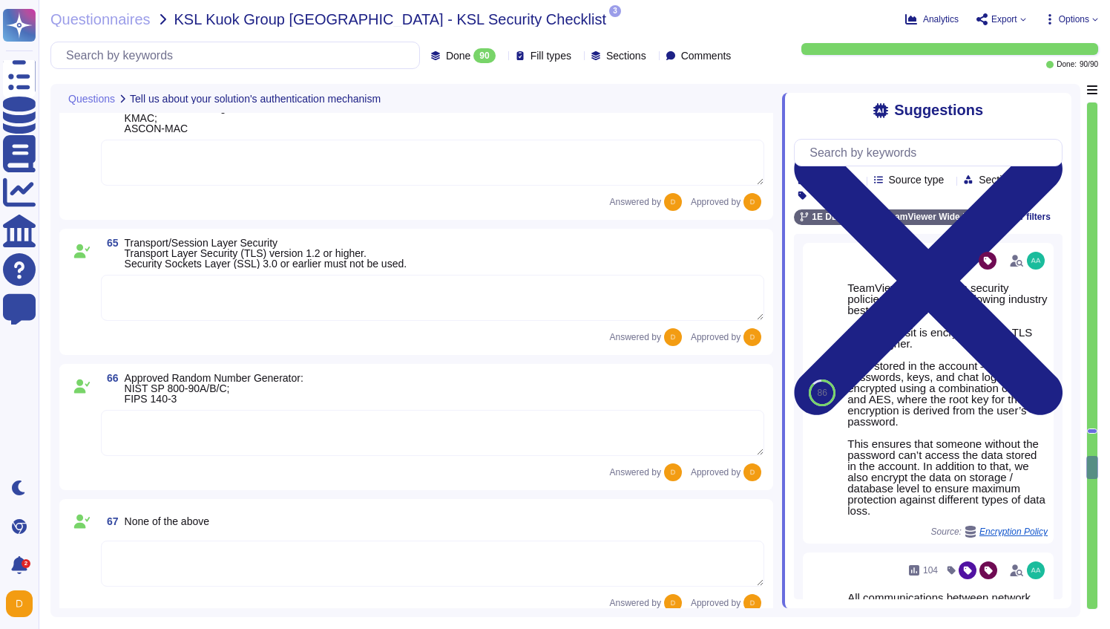
scroll to position [9462, 0]
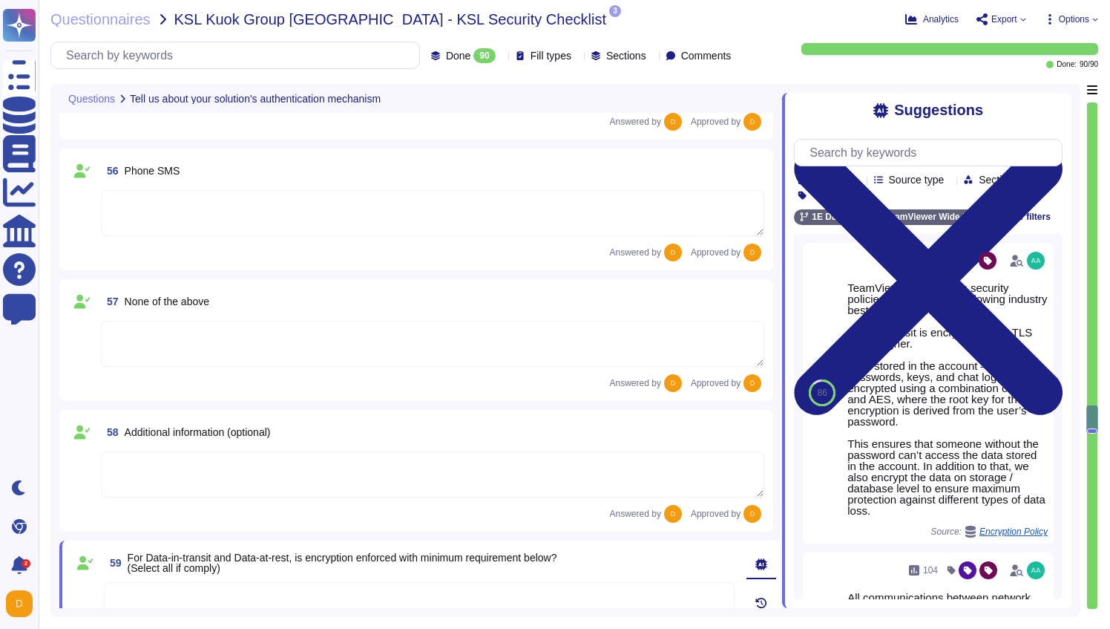
type textarea "Yes"
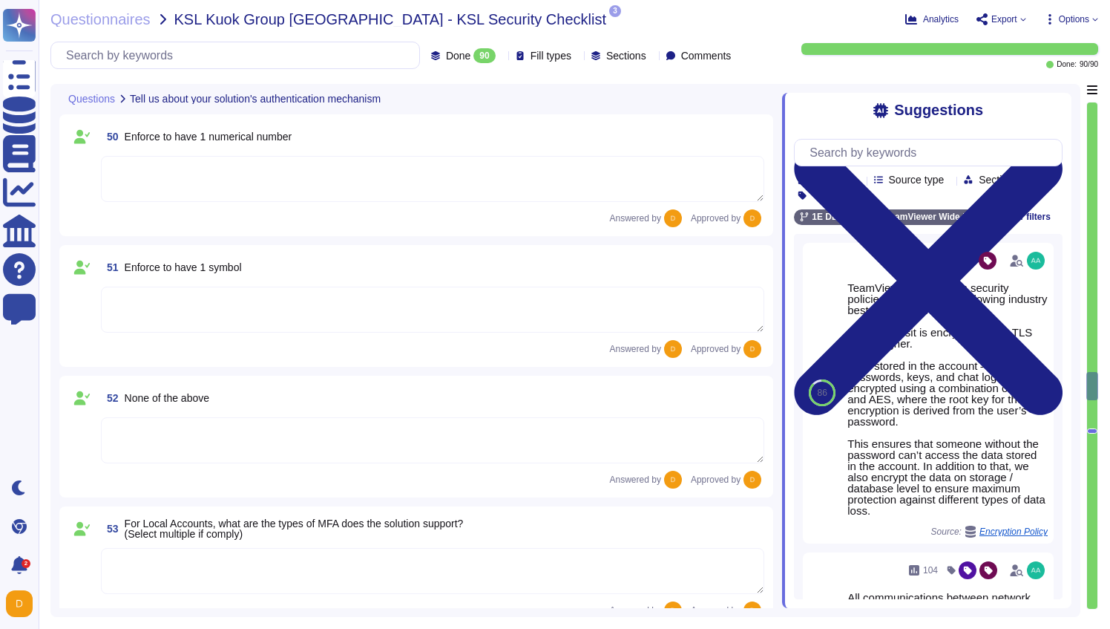
type textarea "5-digit numerical code through which an employee can connect to an employee by …"
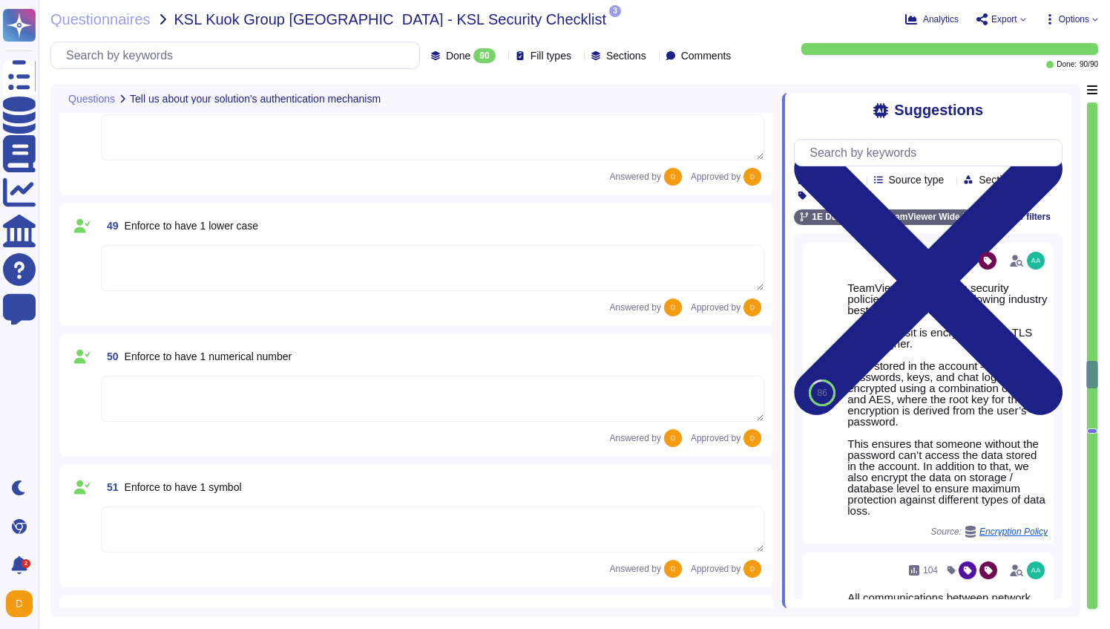
type textarea "Yes, the solution is able to enforce password complexity requirements for Local…"
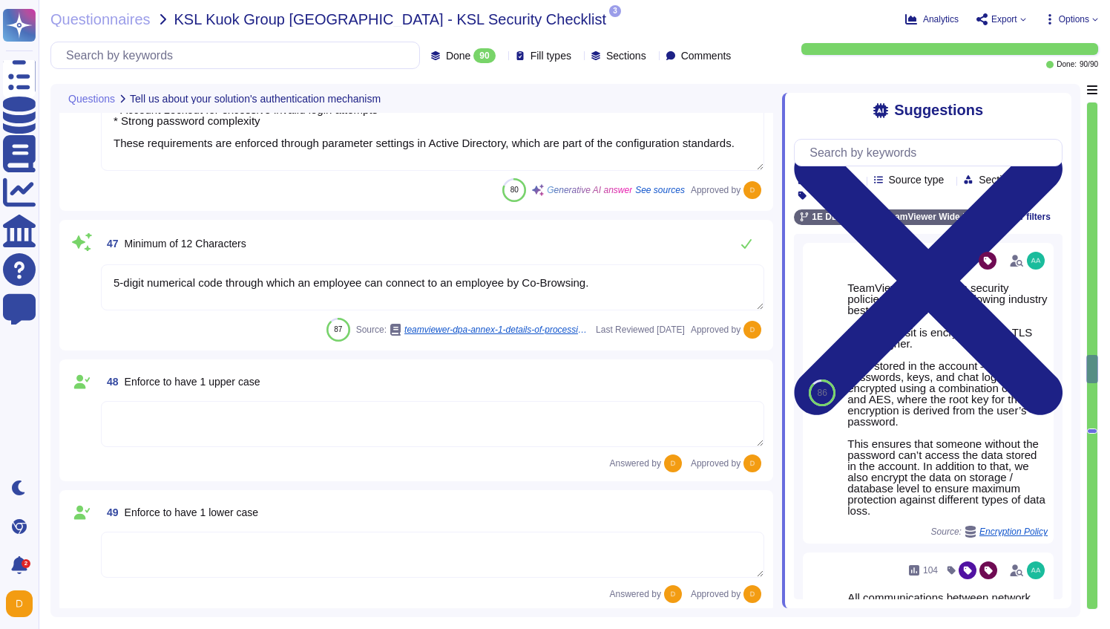
type textarea "Yes, our solution is capable of integrating with Azure Active Directory (AAD) v…"
type textarea "Yes, our solution supports having both SSO Account and Local Account concurrent…"
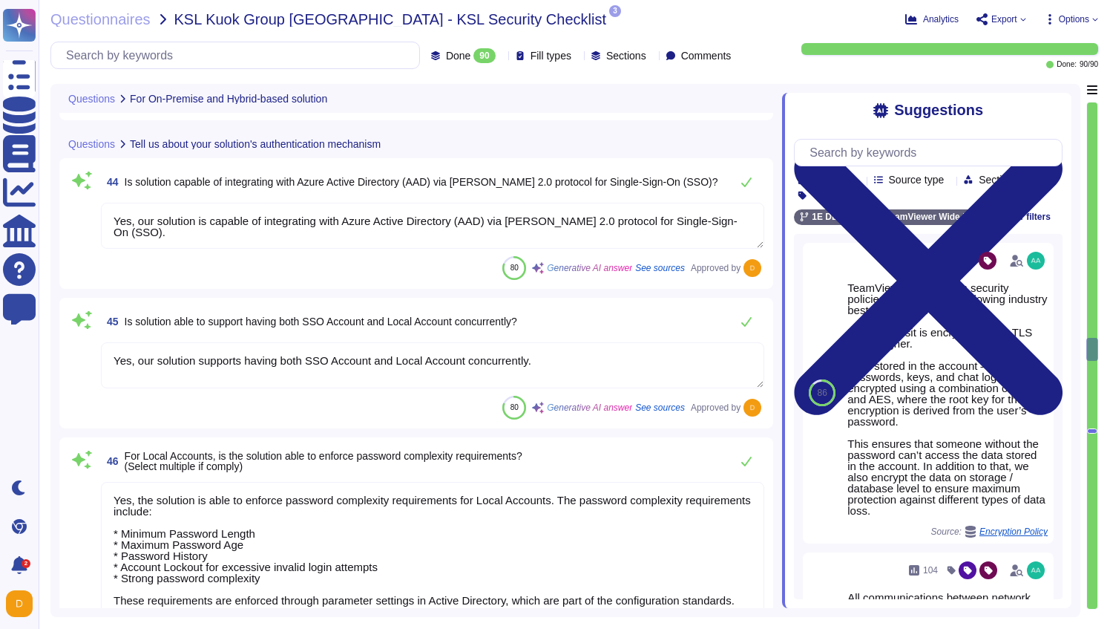
type textarea "Yes"
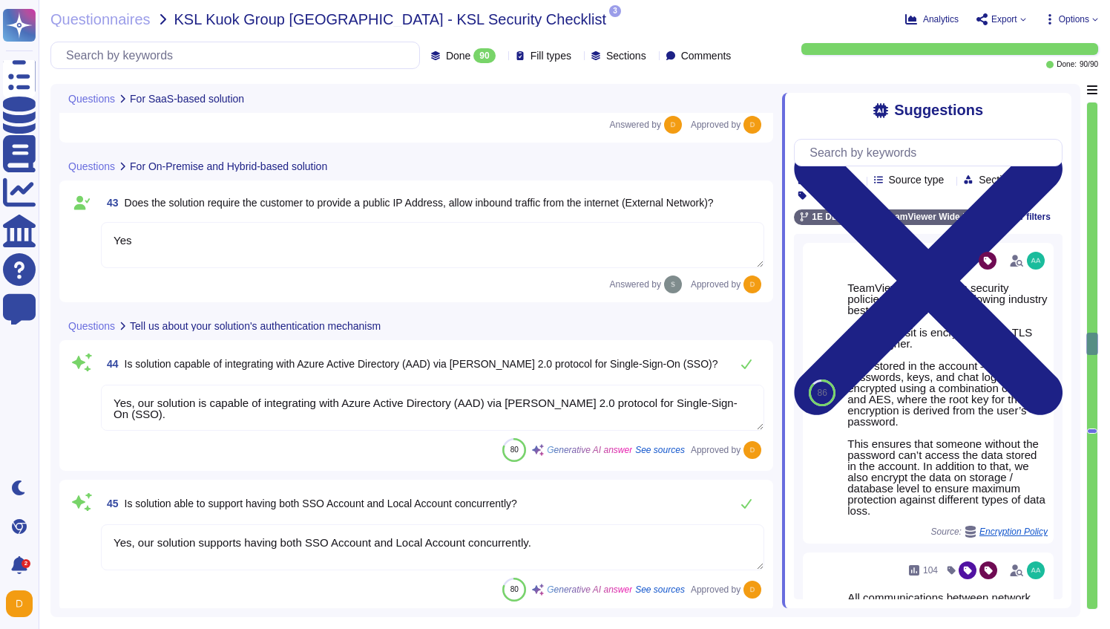
type textarea "Dedicated single-tenant"
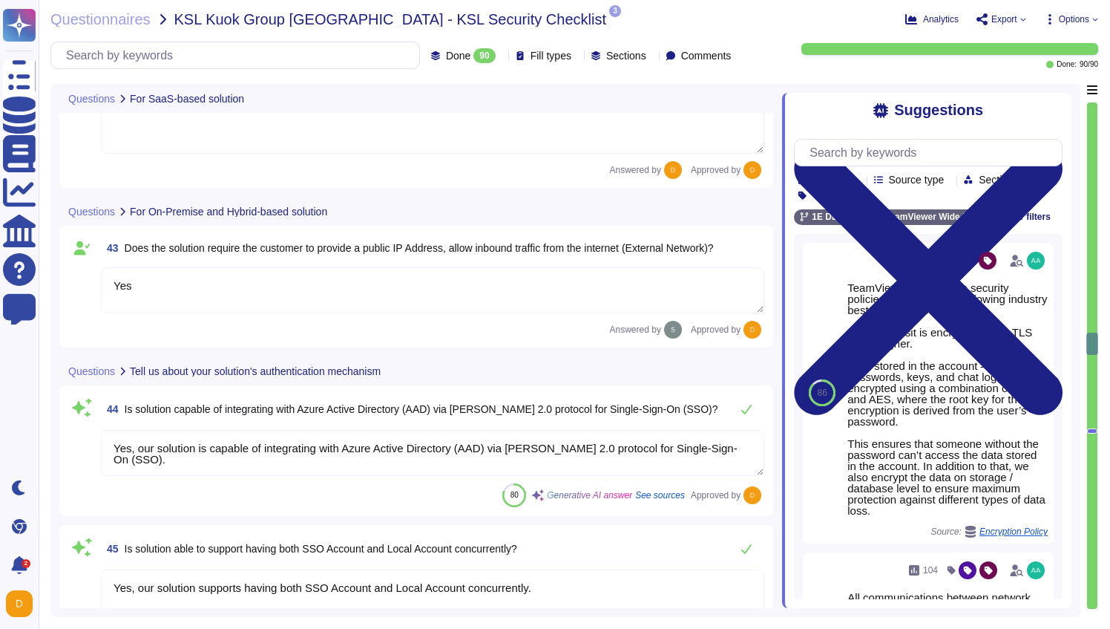
scroll to position [6426, 0]
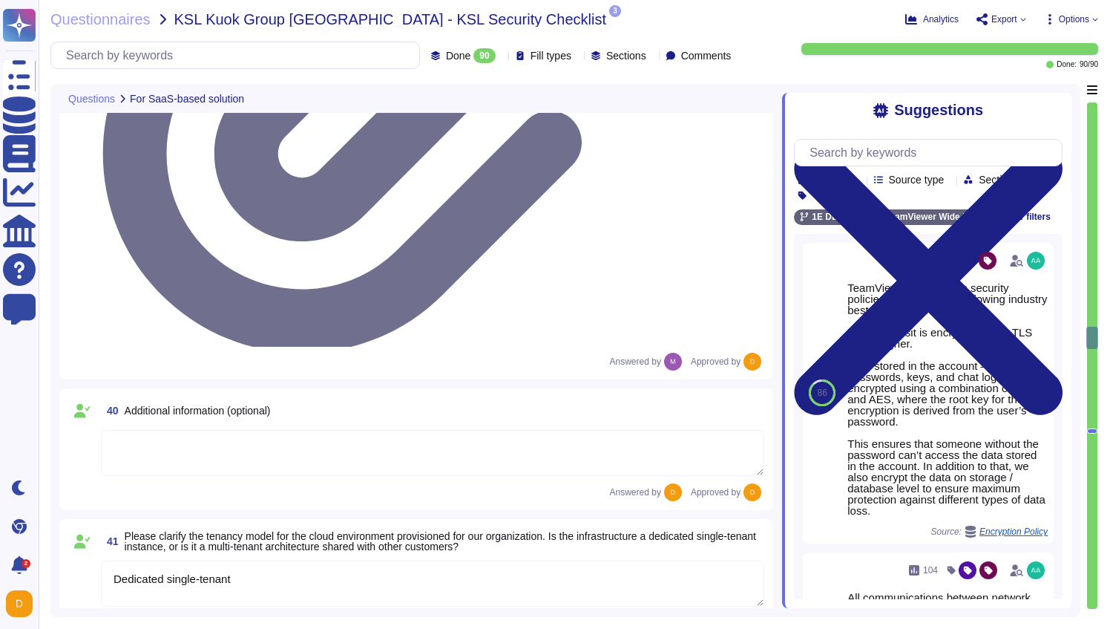
type textarea "Please refer to attached document"
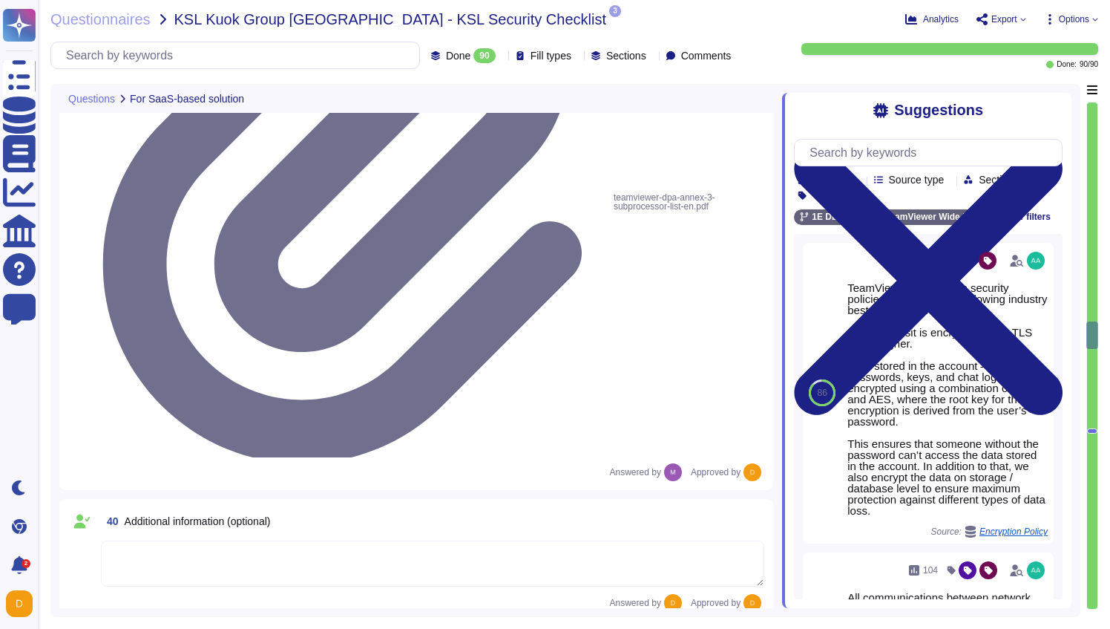
scroll to position [6236, 0]
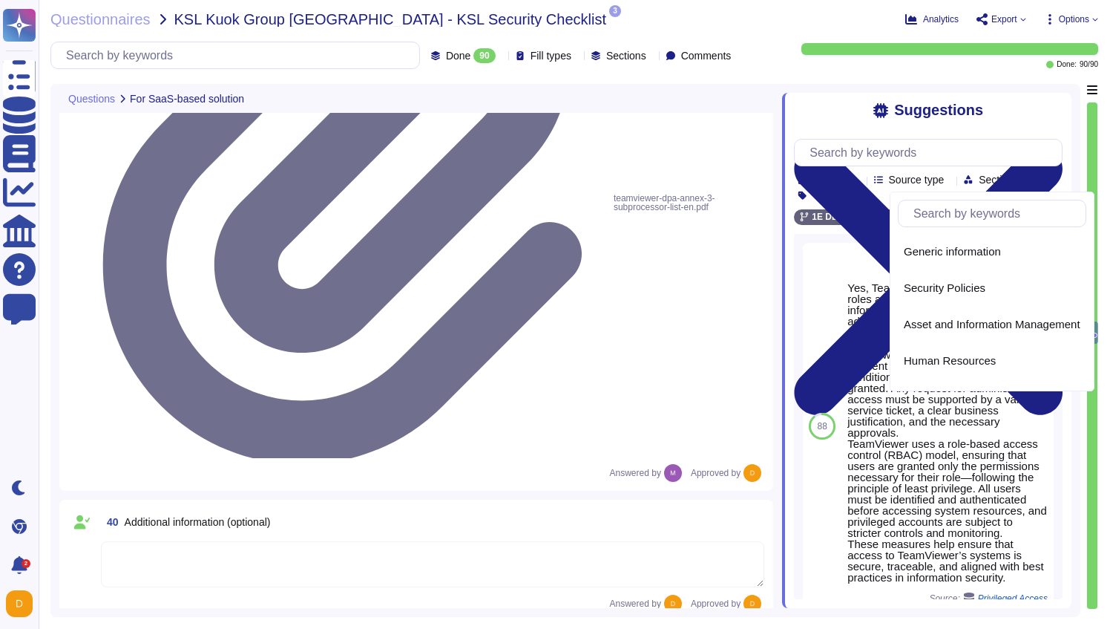
click at [1020, 181] on icon at bounding box center [1020, 181] width 0 height 0
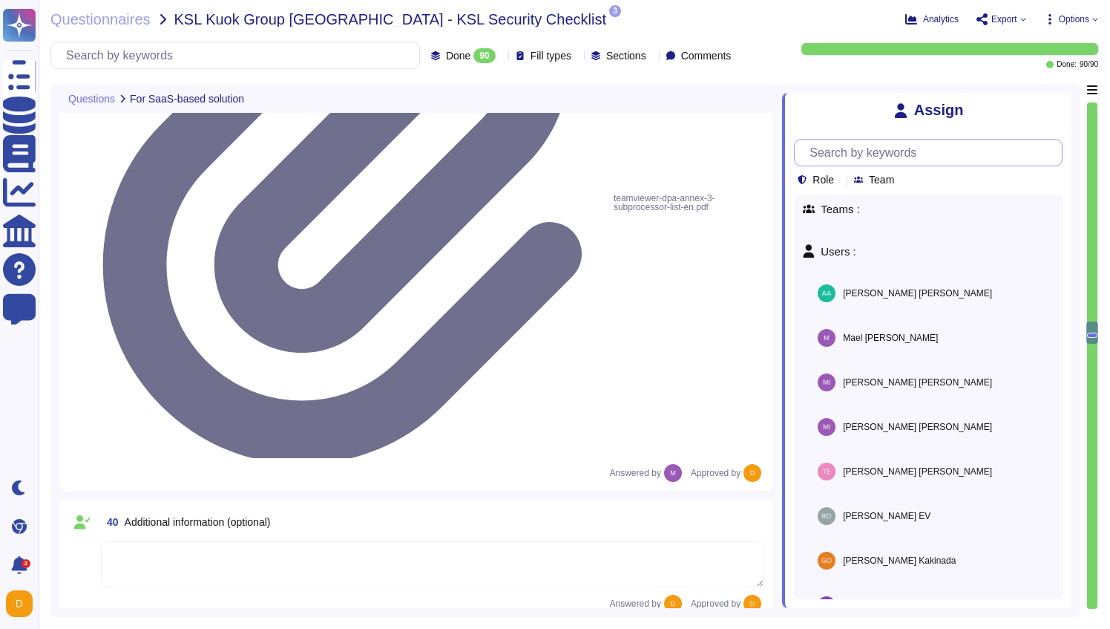
click at [862, 157] on input "text" at bounding box center [932, 153] width 260 height 26
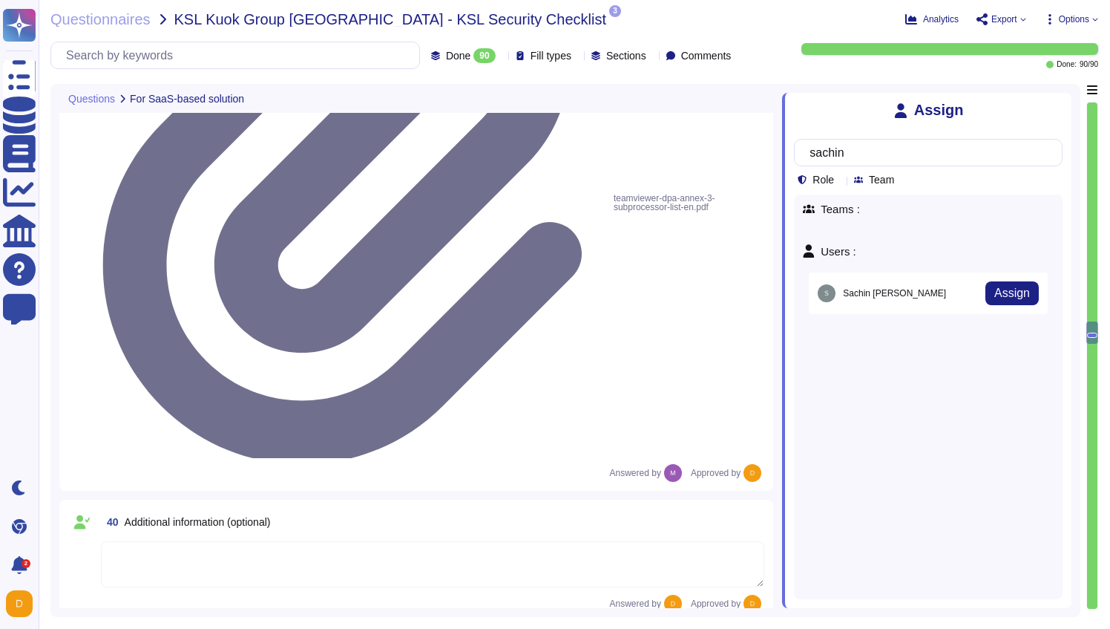
click at [860, 292] on span "[PERSON_NAME]" at bounding box center [894, 293] width 103 height 9
type input "sachin"
click at [995, 293] on span "Assign" at bounding box center [1013, 293] width 36 height 12
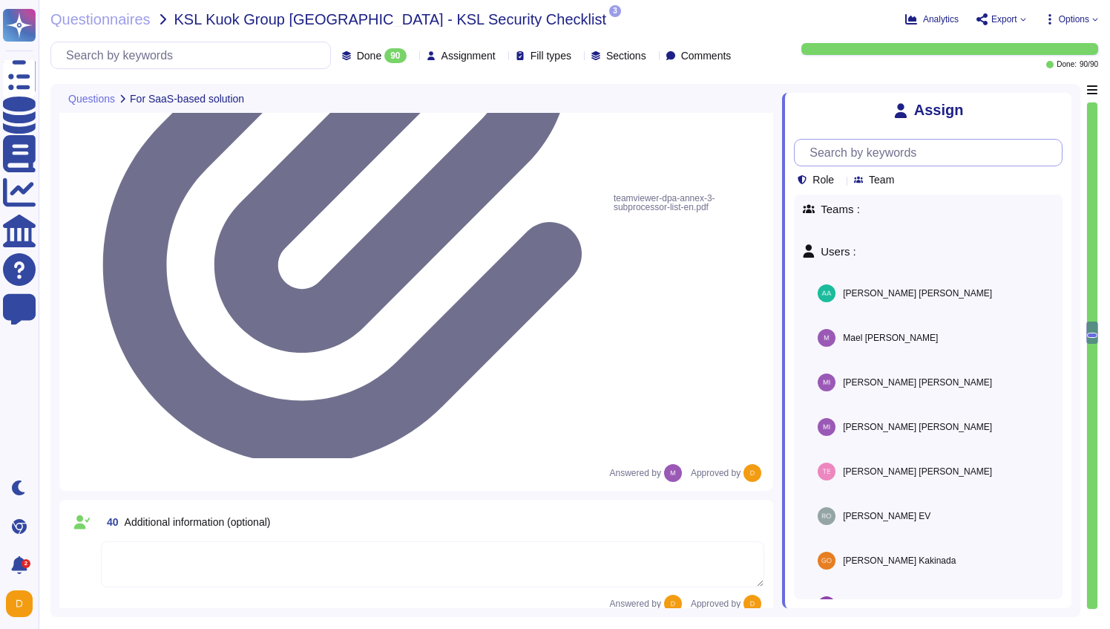
click at [869, 143] on input "text" at bounding box center [932, 153] width 260 height 26
paste input "Mindaugas"
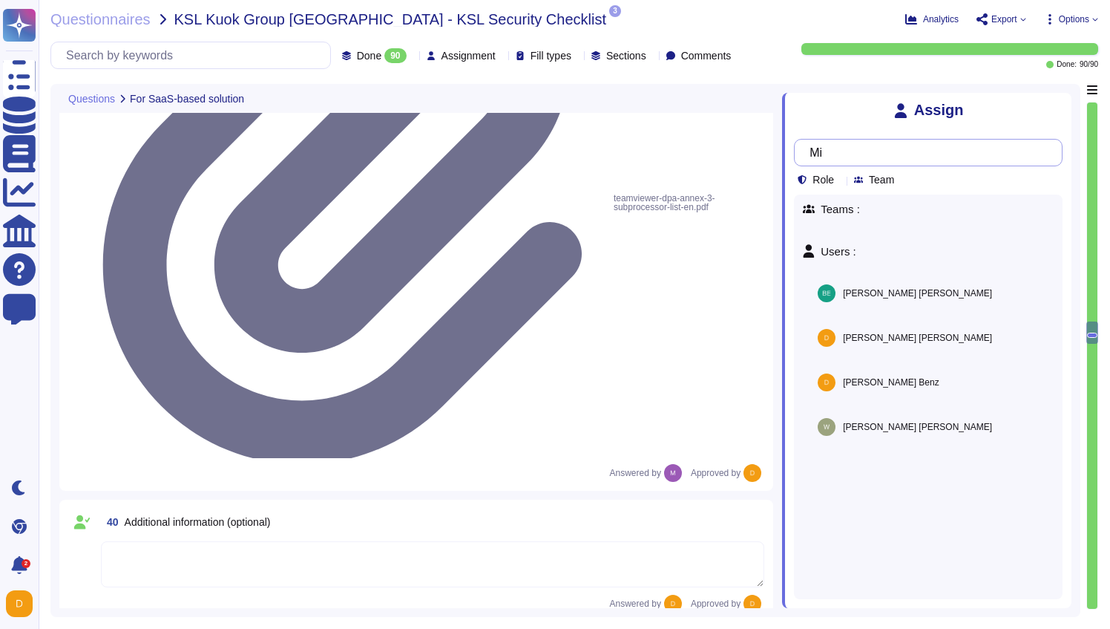
type input "M"
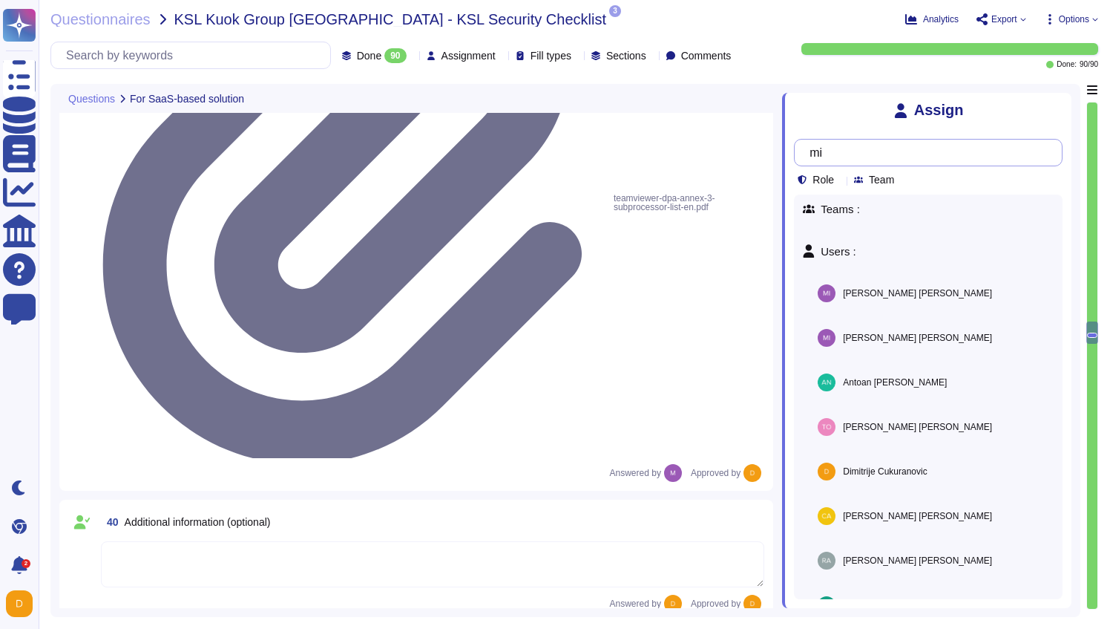
type input "m"
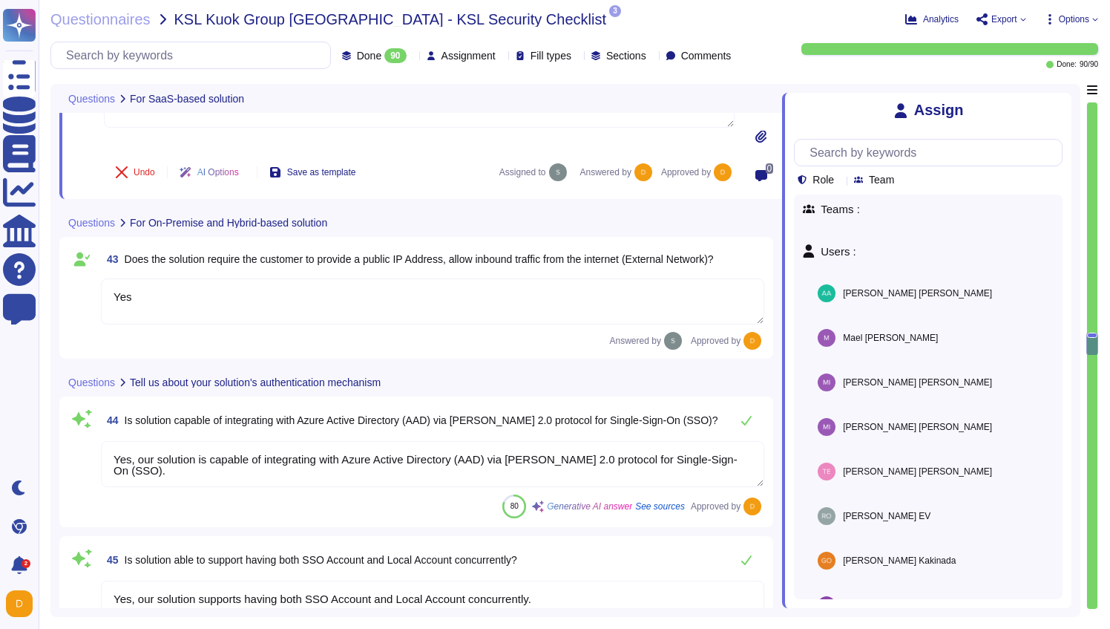
type textarea "5-digit numerical code through which an employee can connect to an employee by …"
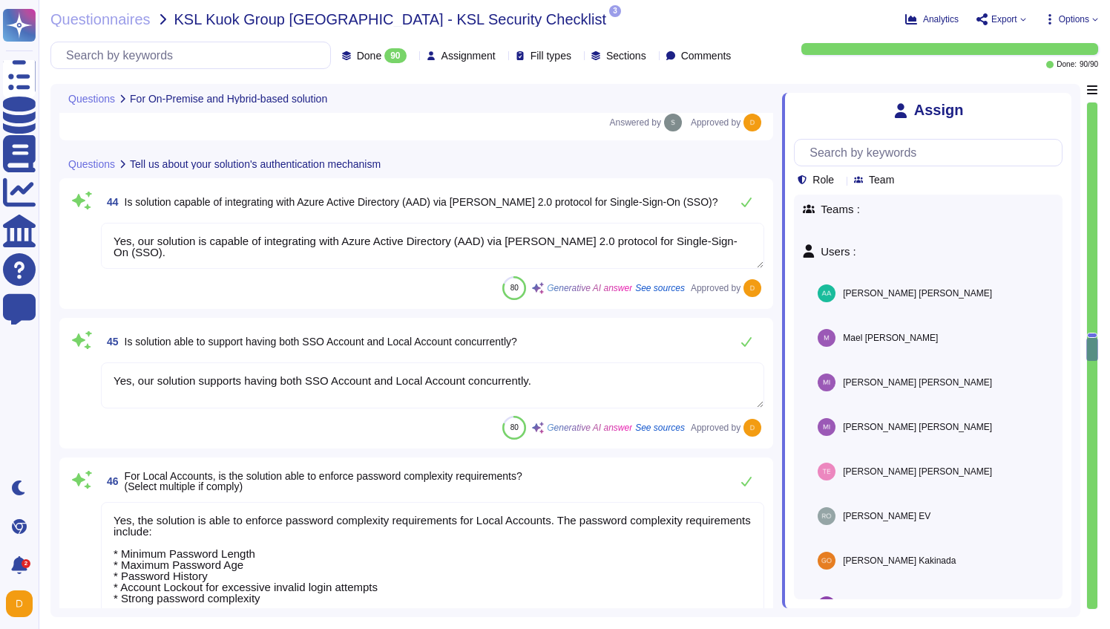
scroll to position [6688, 0]
click at [868, 150] on input "text" at bounding box center [932, 153] width 260 height 26
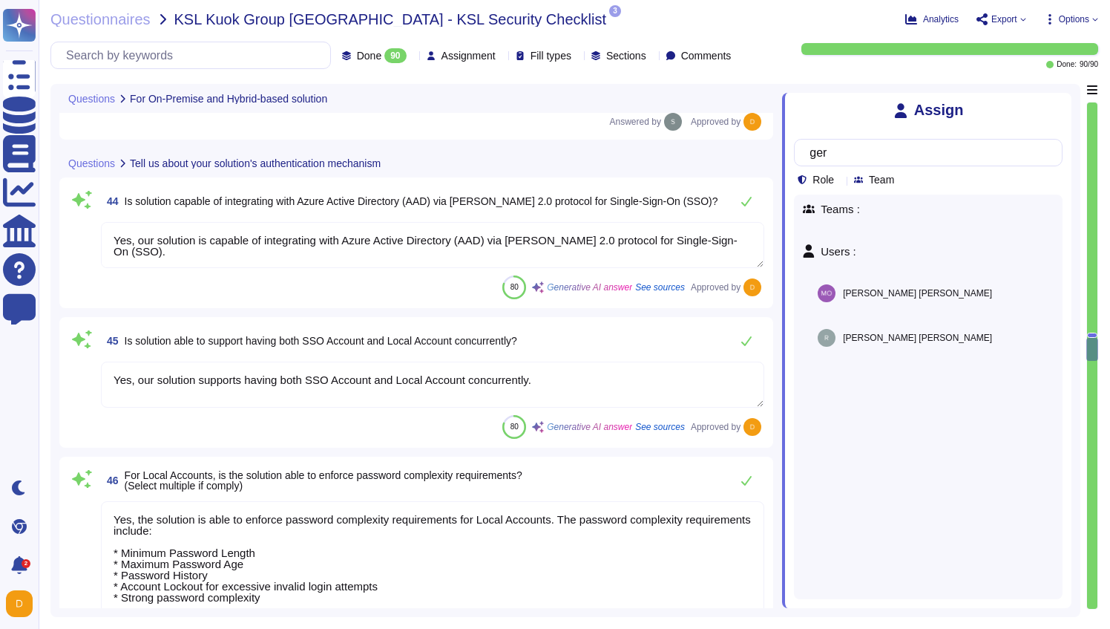
type input "ger"
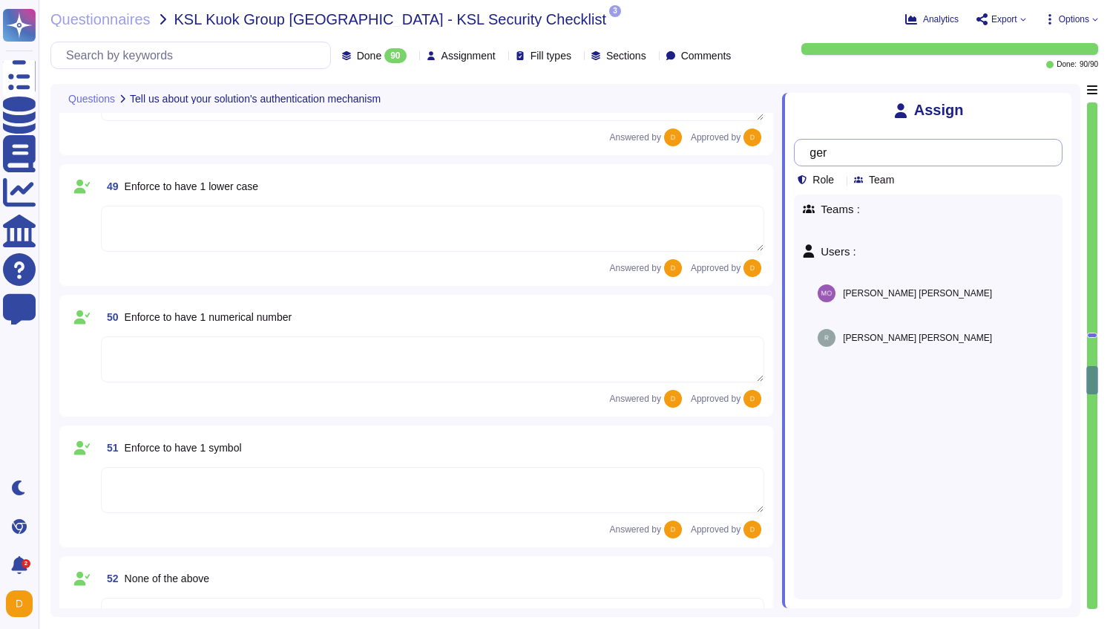
type textarea "Yes"
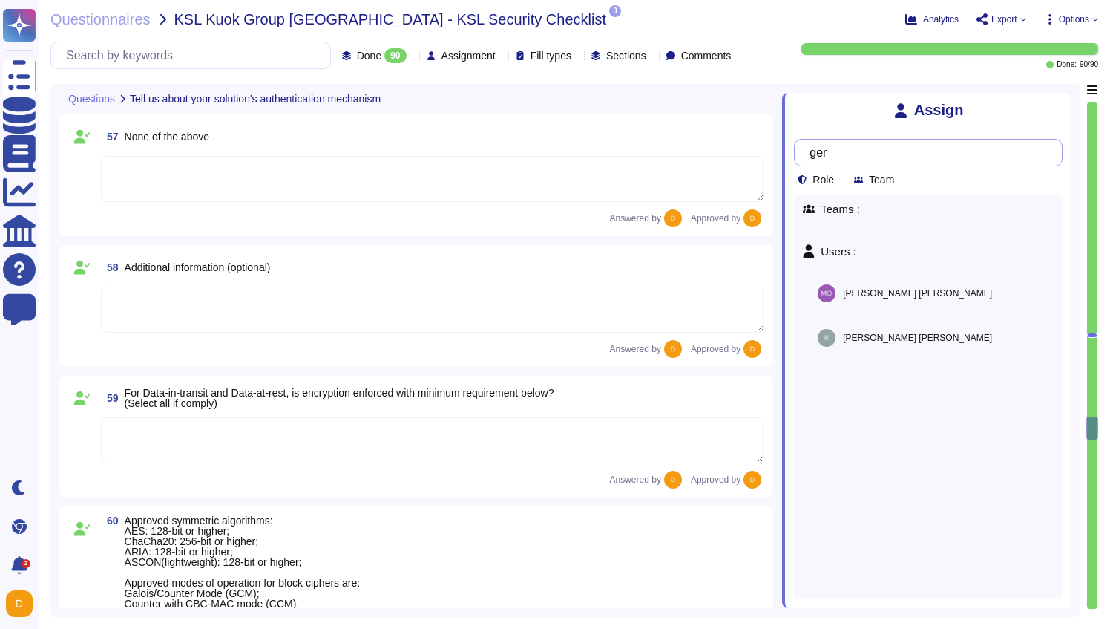
type textarea "Yes"
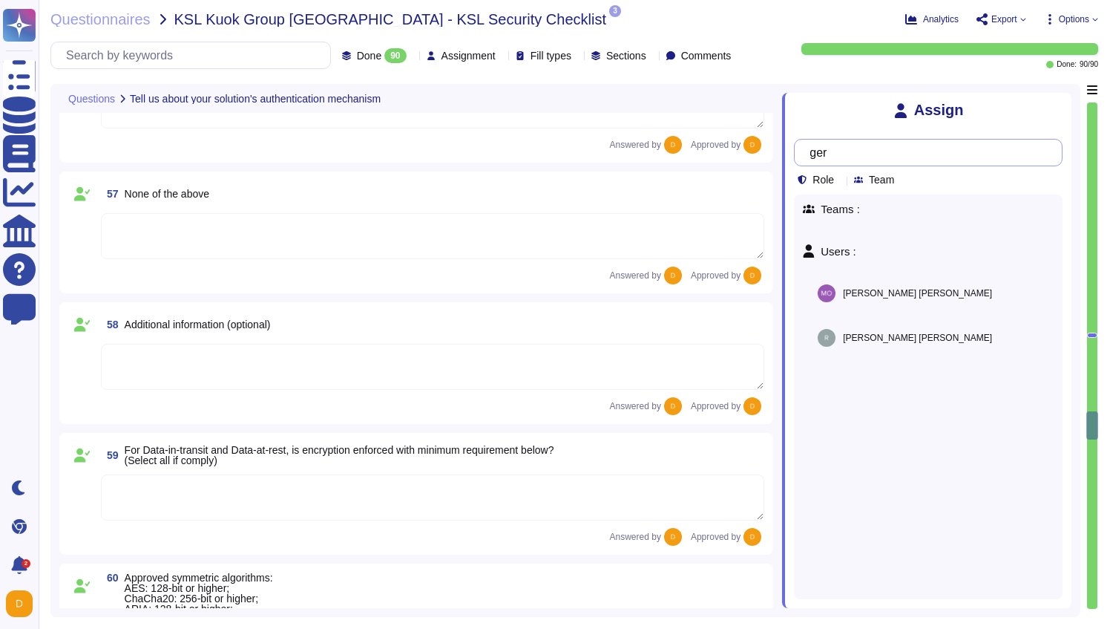
scroll to position [8454, 0]
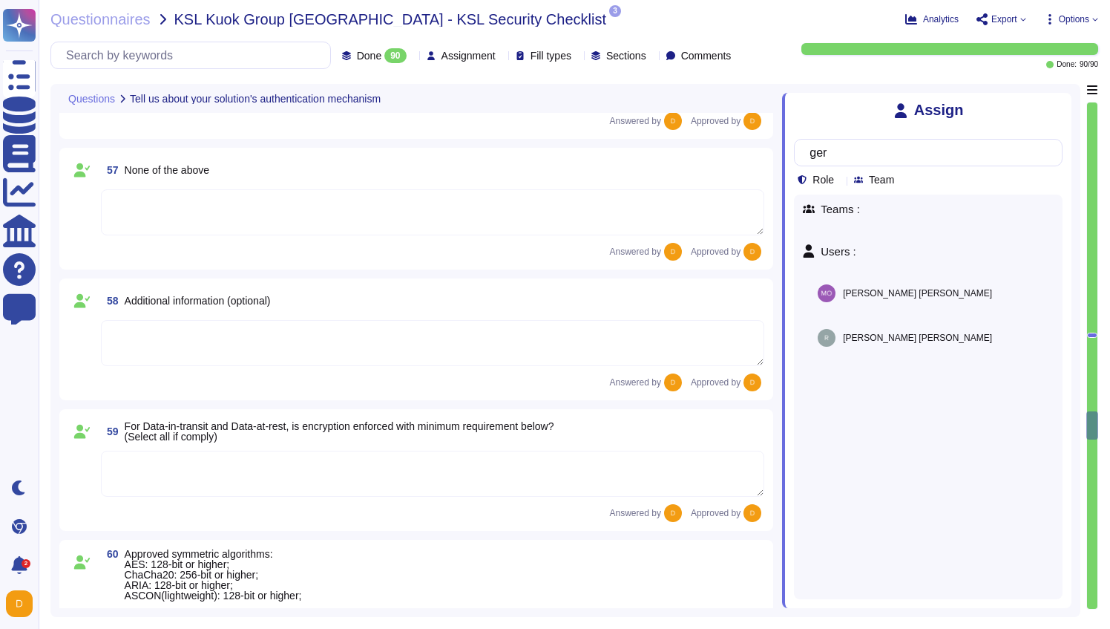
click at [618, 469] on textarea at bounding box center [433, 474] width 664 height 46
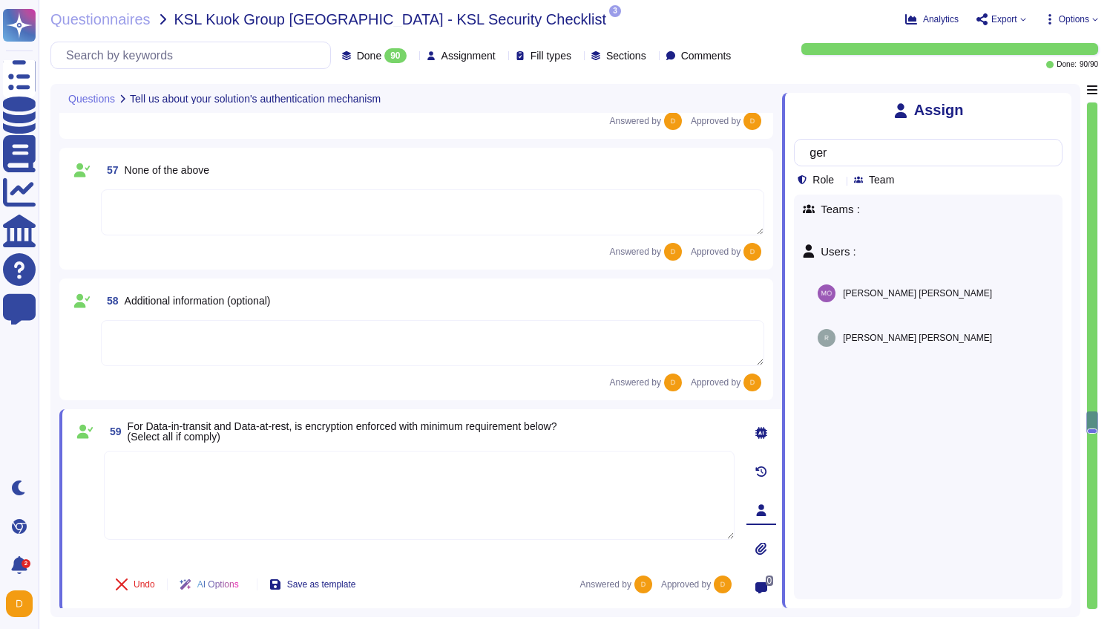
click at [762, 509] on icon at bounding box center [762, 510] width 10 height 12
drag, startPoint x: 857, startPoint y: 150, endPoint x: 803, endPoint y: 143, distance: 53.9
click at [803, 143] on div "ger" at bounding box center [928, 152] width 269 height 27
click at [851, 289] on span "[PERSON_NAME]" at bounding box center [894, 293] width 103 height 9
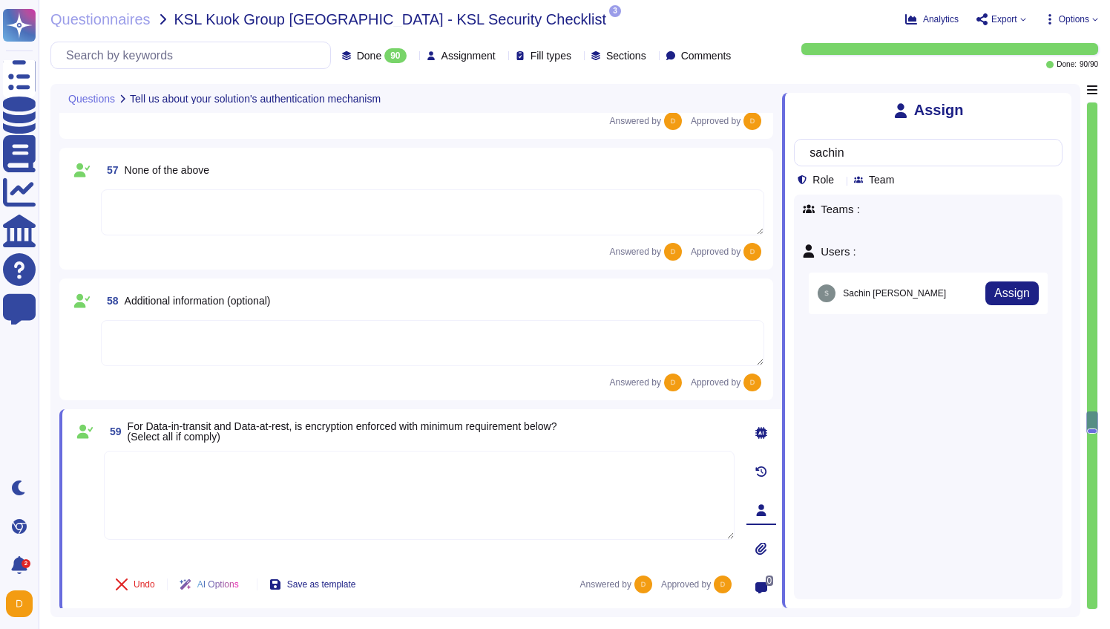
type input "sachin"
click at [995, 287] on span "Assign" at bounding box center [1013, 293] width 36 height 12
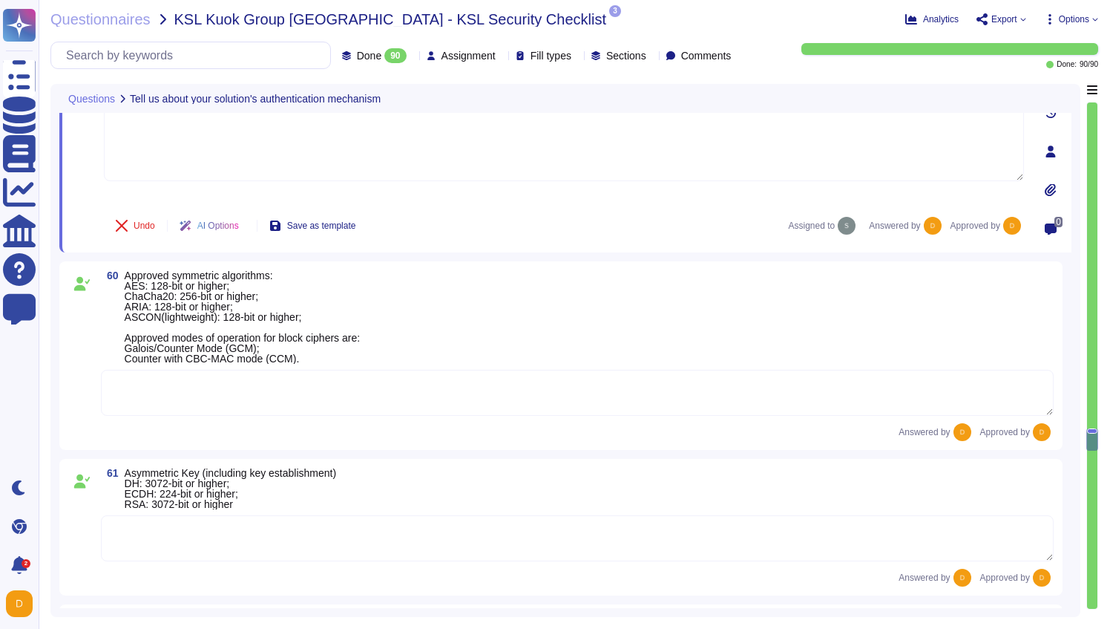
scroll to position [8796, 0]
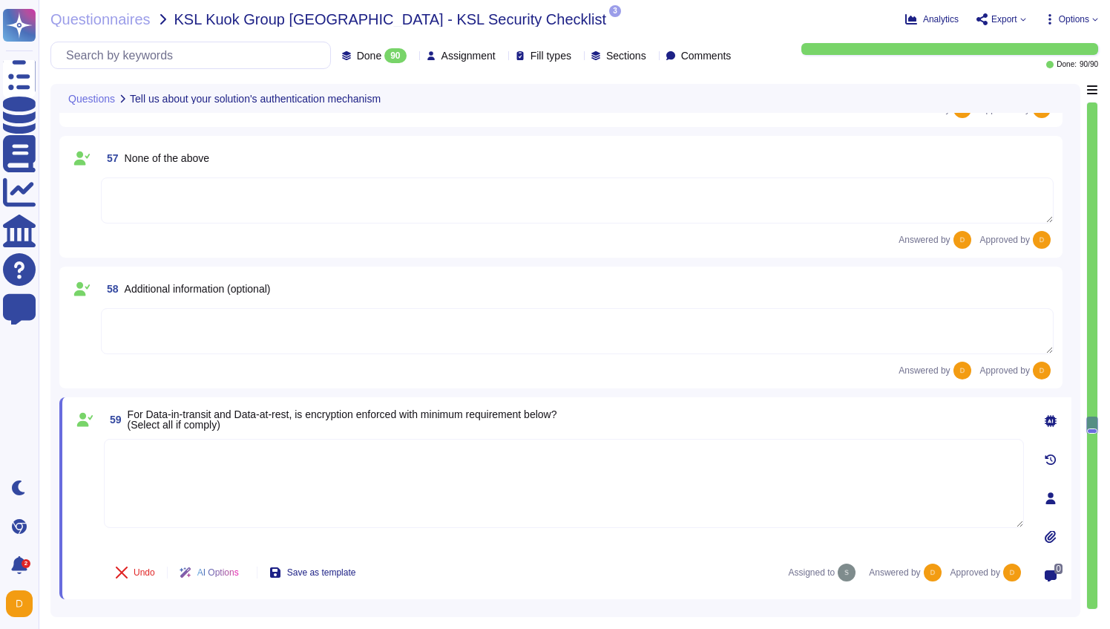
type textarea "Yes"
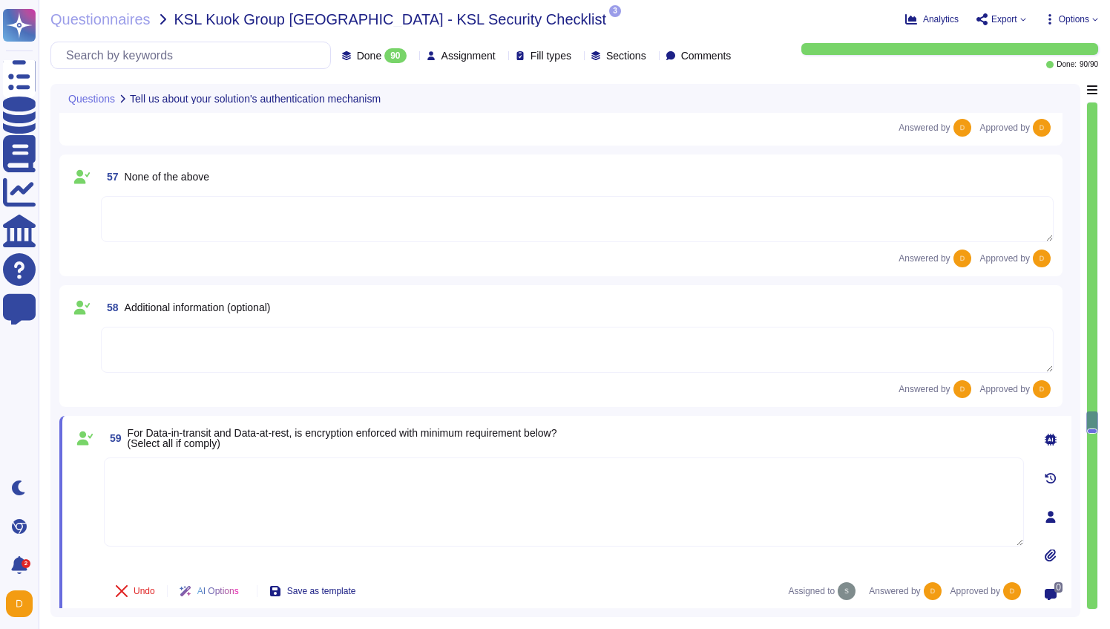
click at [1051, 517] on icon at bounding box center [1052, 517] width 10 height 12
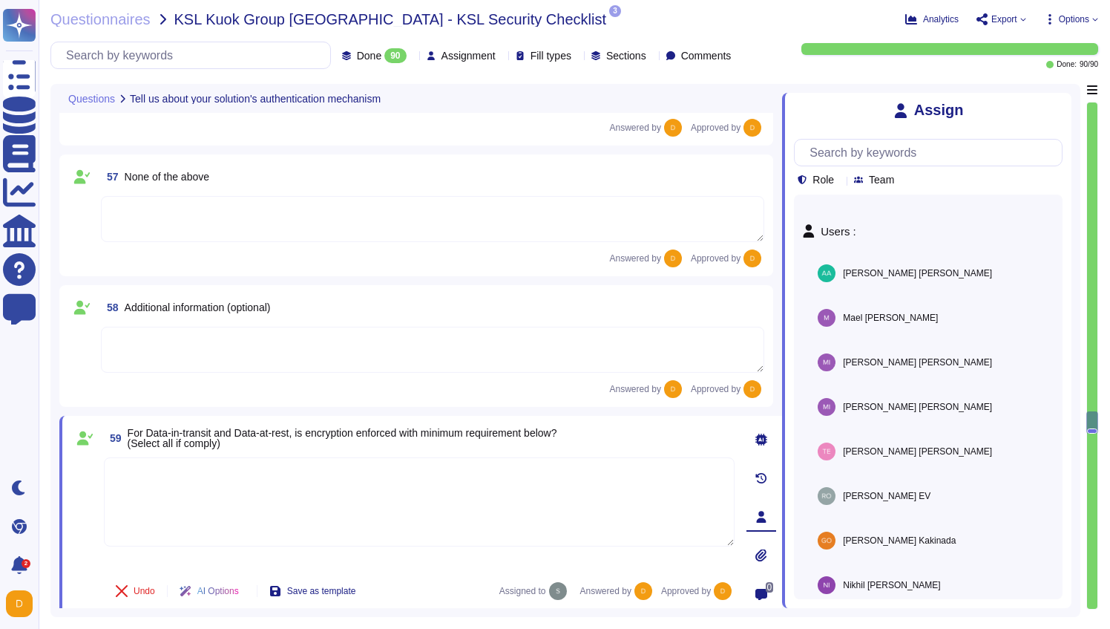
scroll to position [0, 0]
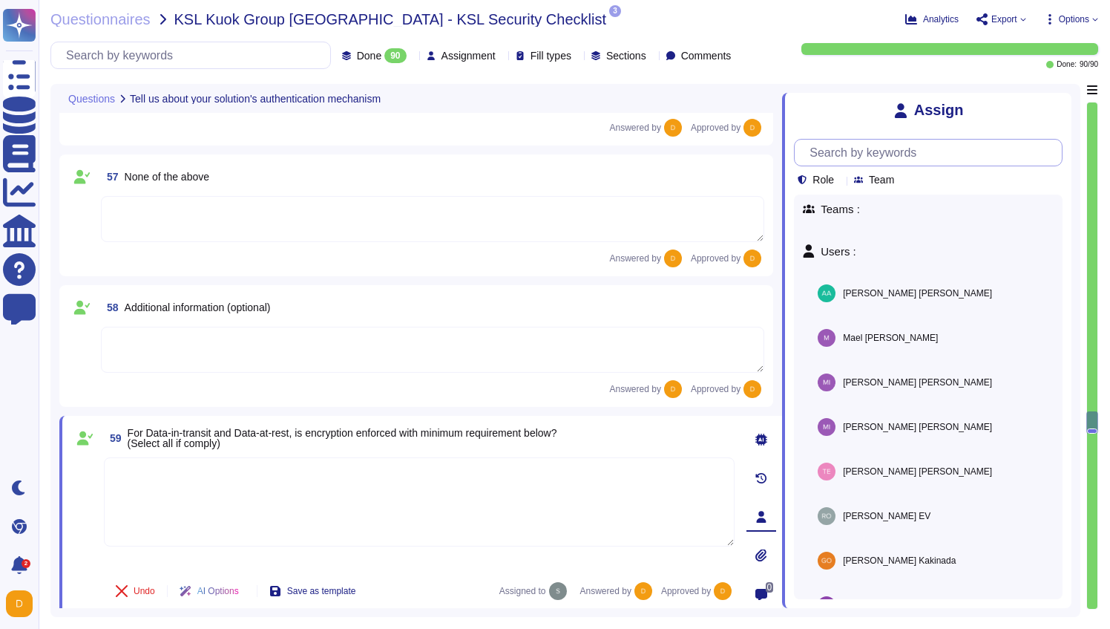
click at [837, 158] on input "text" at bounding box center [932, 153] width 260 height 26
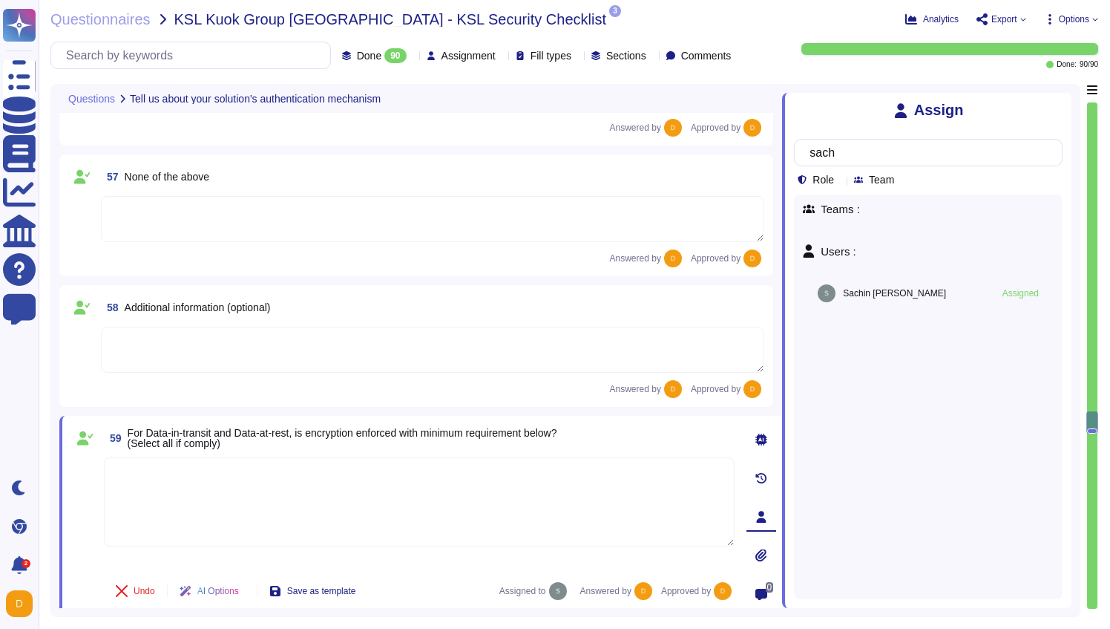
click at [213, 517] on textarea at bounding box center [419, 501] width 631 height 89
type input "sach"
